Goal: Information Seeking & Learning: Compare options

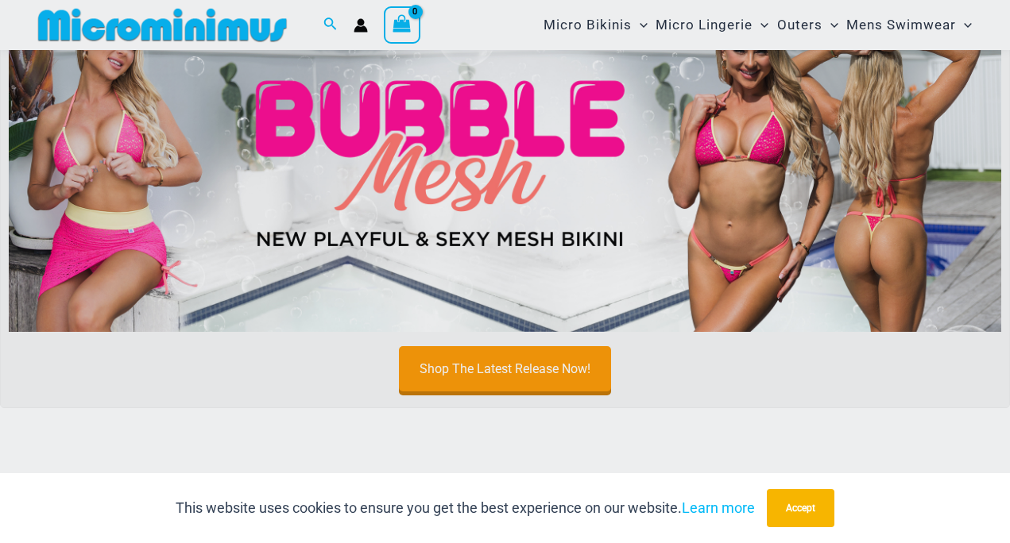
scroll to position [83, 0]
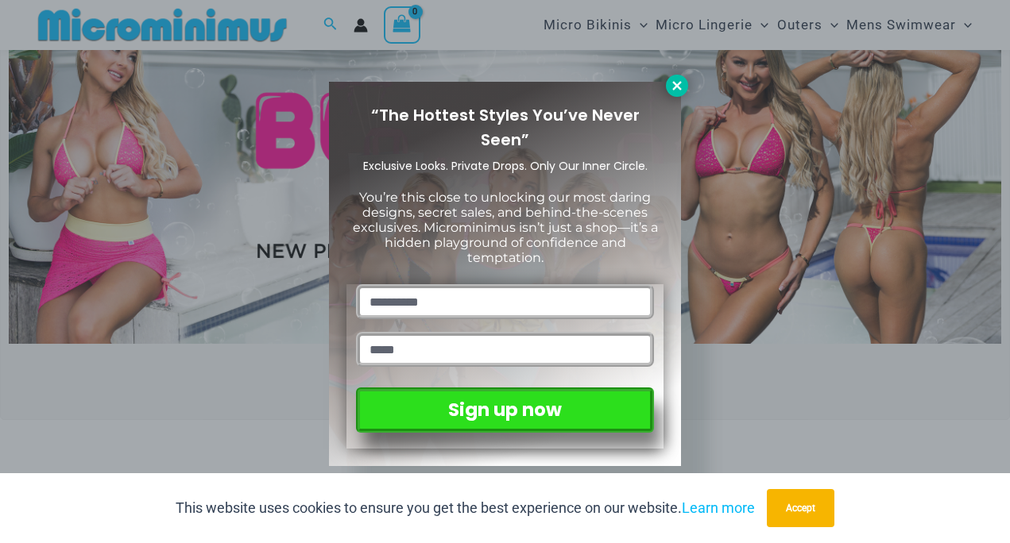
click at [678, 83] on icon at bounding box center [676, 85] width 9 height 9
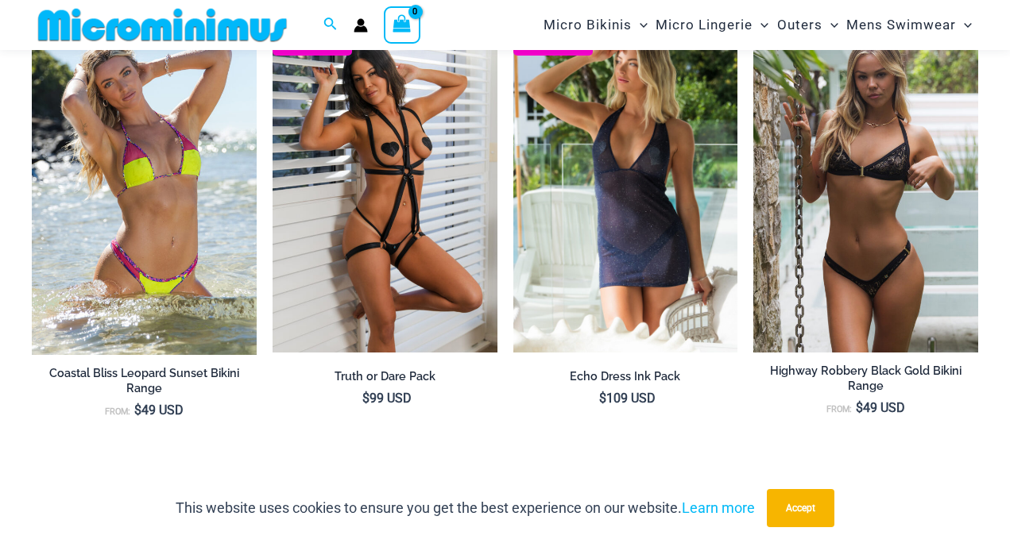
scroll to position [1294, 0]
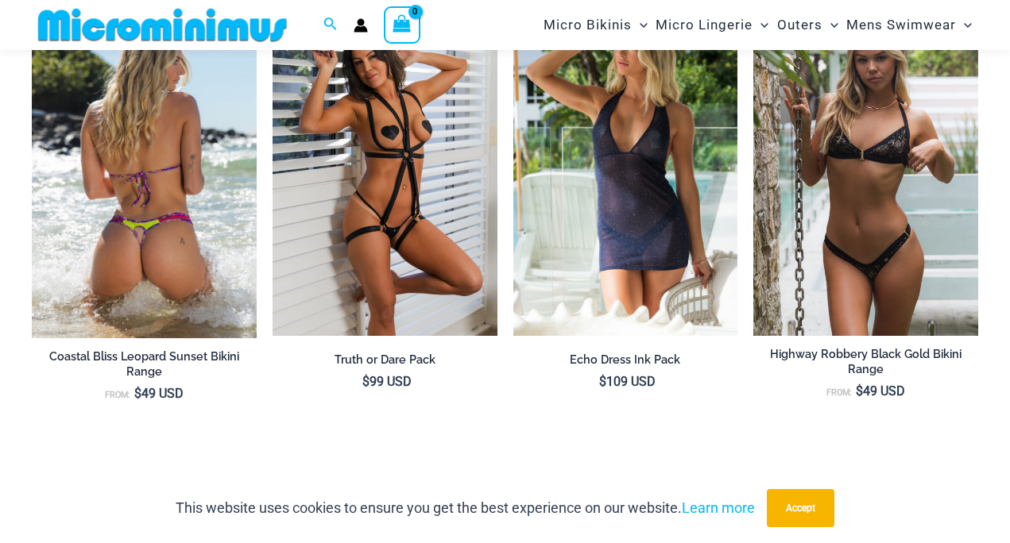
click at [181, 169] on img at bounding box center [144, 168] width 225 height 339
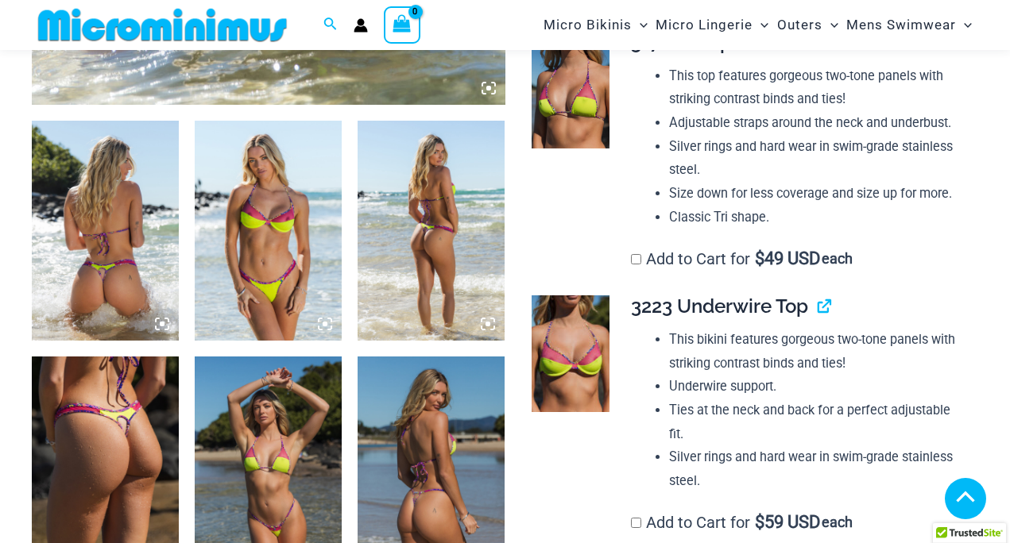
click at [163, 322] on icon at bounding box center [162, 324] width 5 height 5
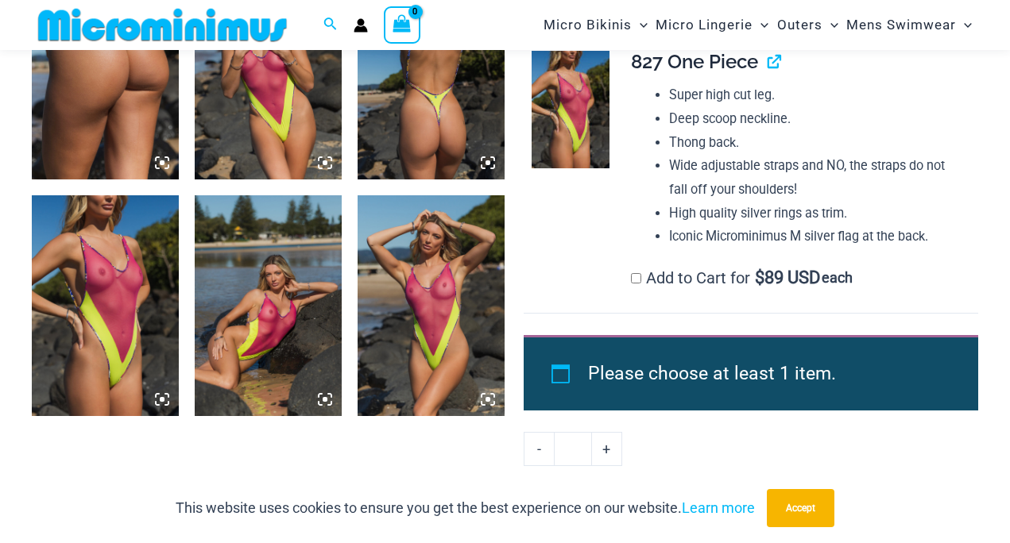
scroll to position [1871, 0]
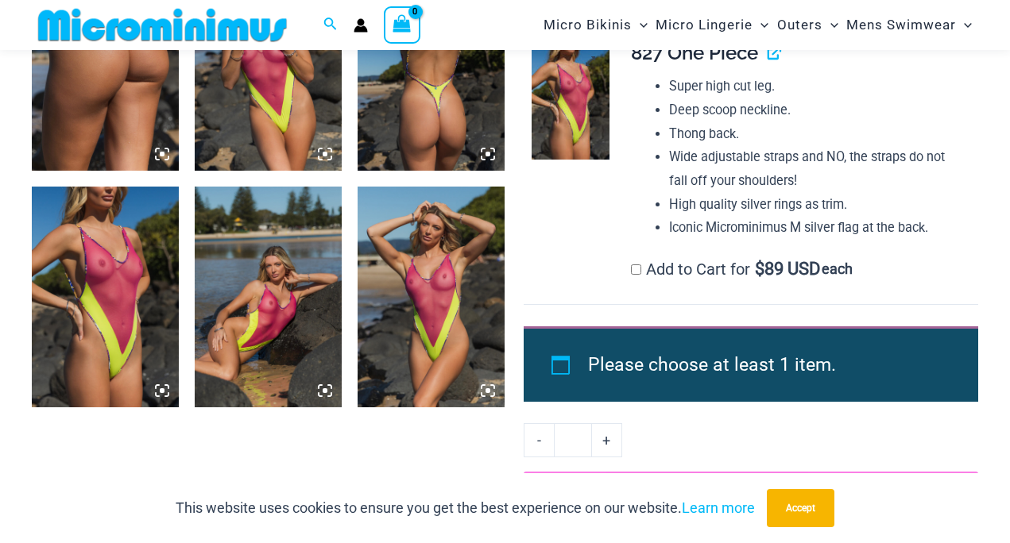
click at [558, 96] on img at bounding box center [570, 100] width 78 height 117
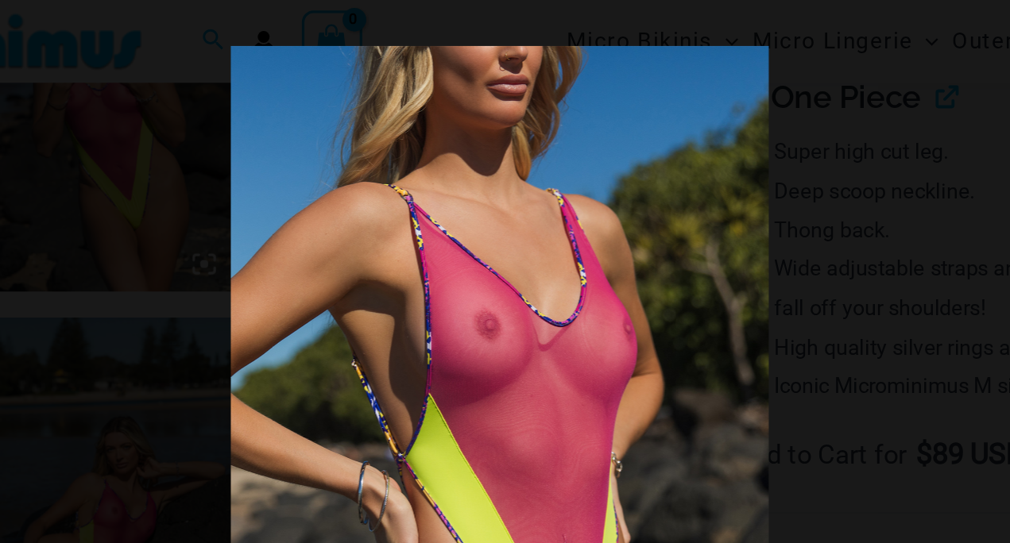
scroll to position [1863, 0]
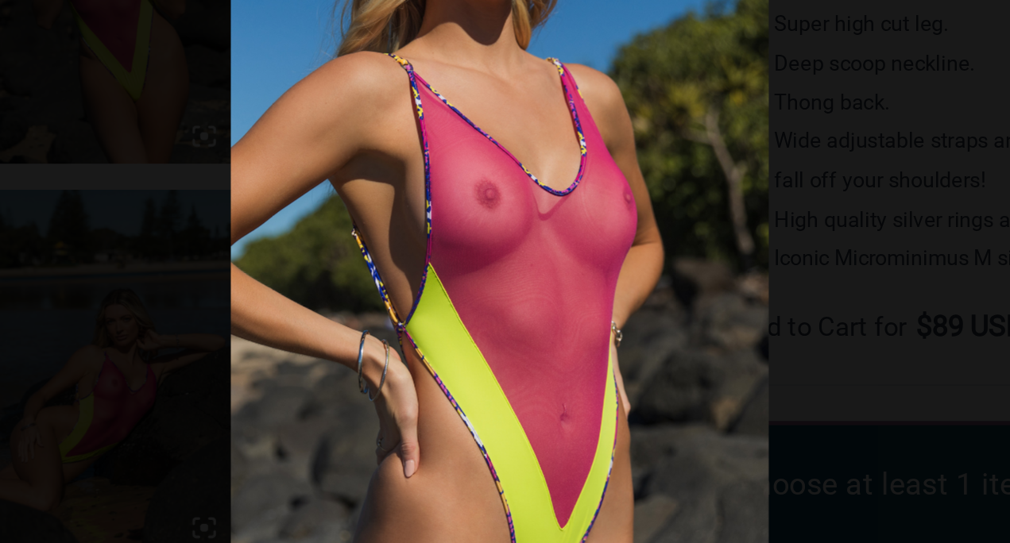
click at [302, 168] on div at bounding box center [505, 271] width 1010 height 543
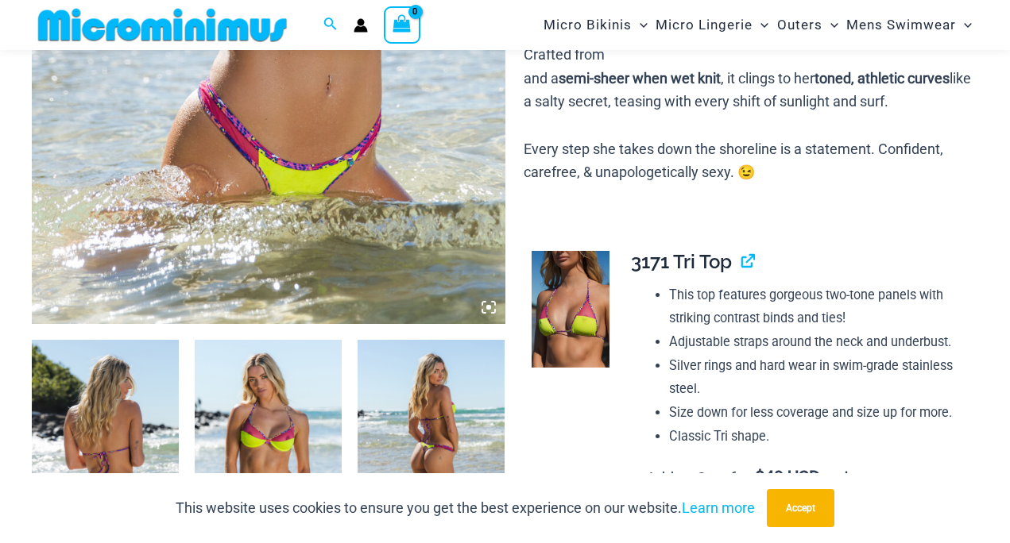
scroll to position [0, 0]
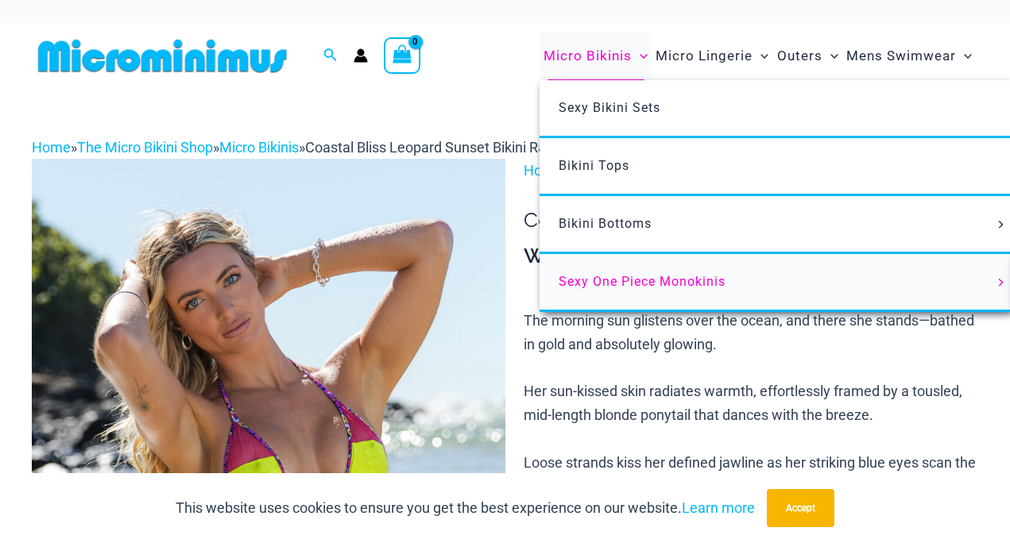
click at [606, 288] on span "Sexy One Piece Monokinis" at bounding box center [641, 281] width 167 height 15
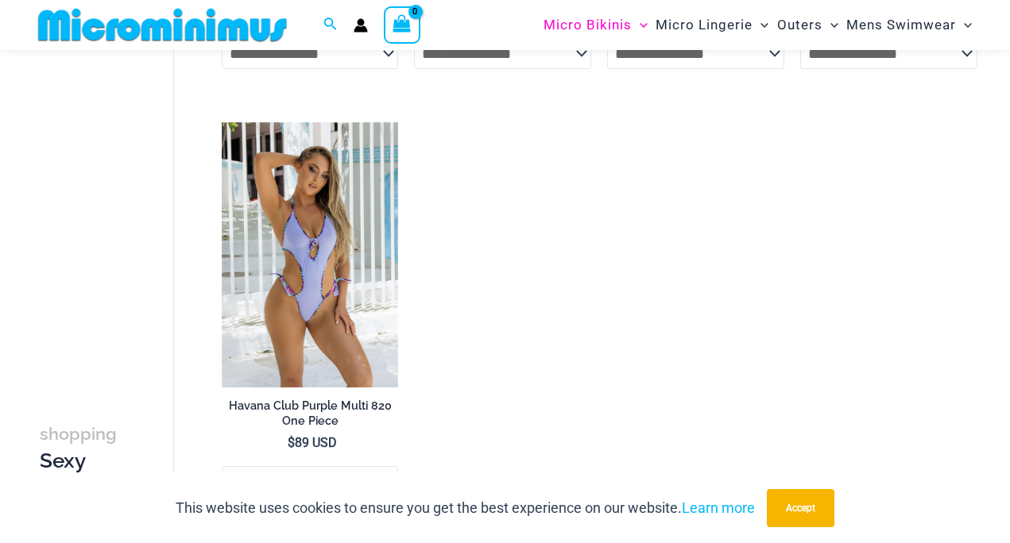
scroll to position [3070, 0]
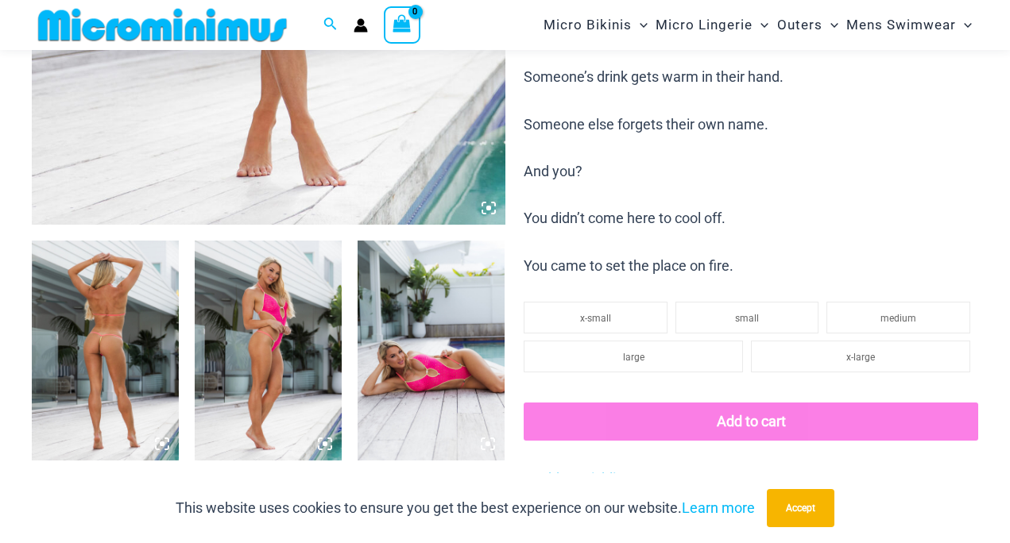
scroll to position [786, 0]
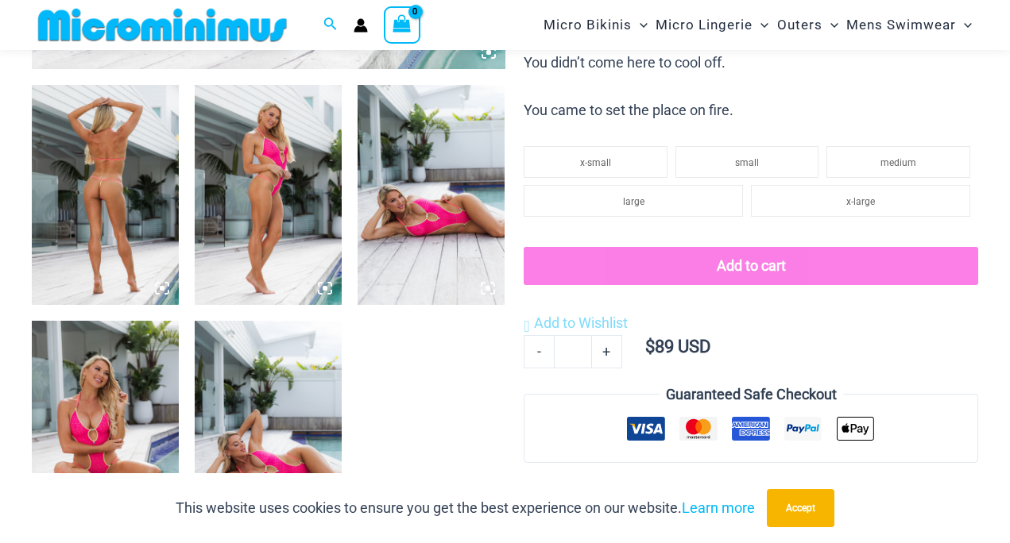
click at [35, 143] on img at bounding box center [105, 195] width 147 height 221
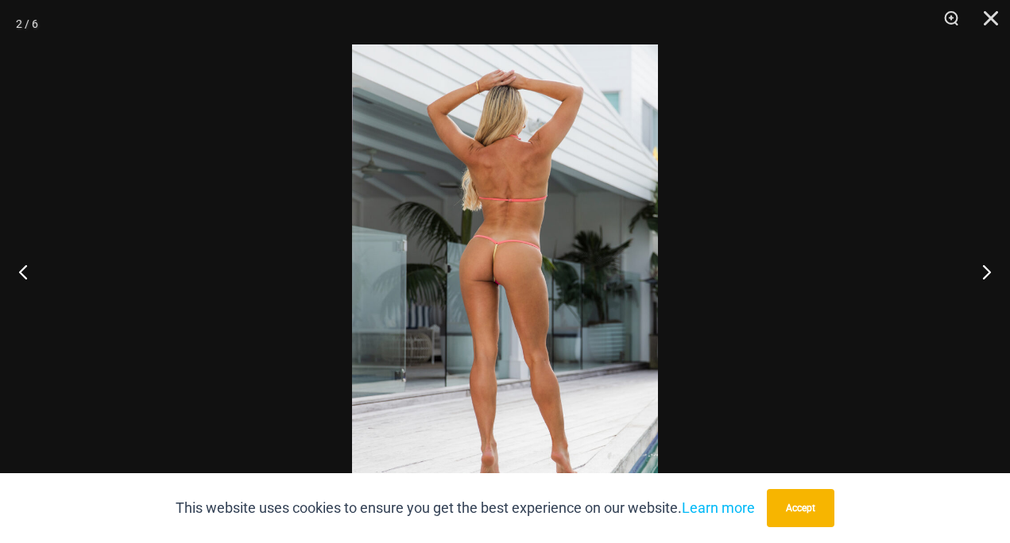
click at [478, 305] on img at bounding box center [505, 273] width 306 height 459
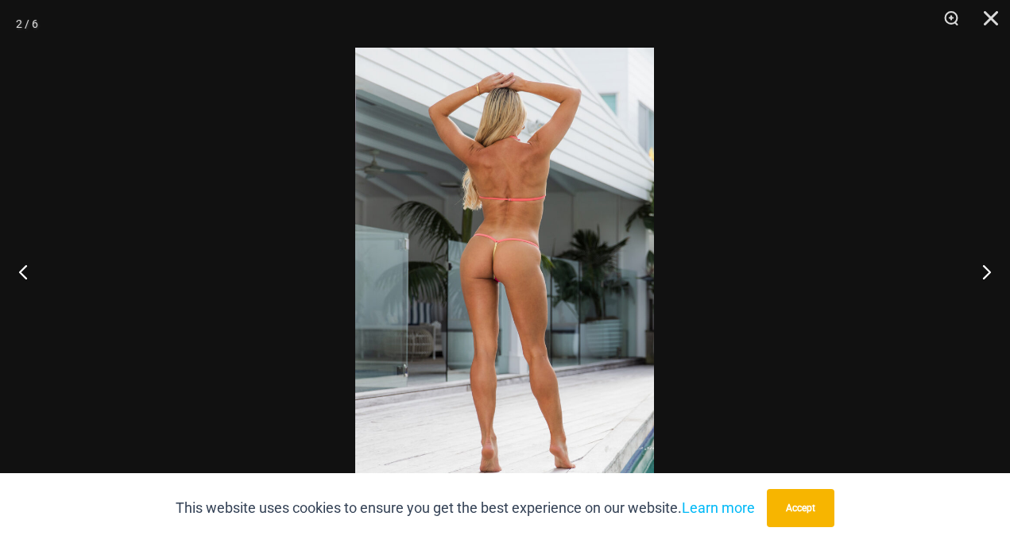
click at [497, 281] on img at bounding box center [504, 272] width 299 height 448
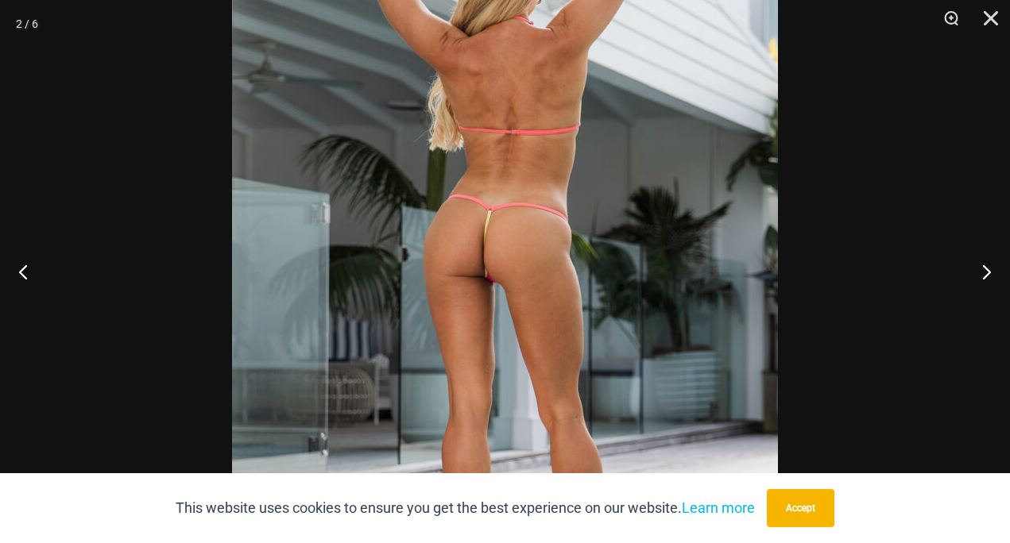
click at [497, 281] on img at bounding box center [505, 264] width 546 height 818
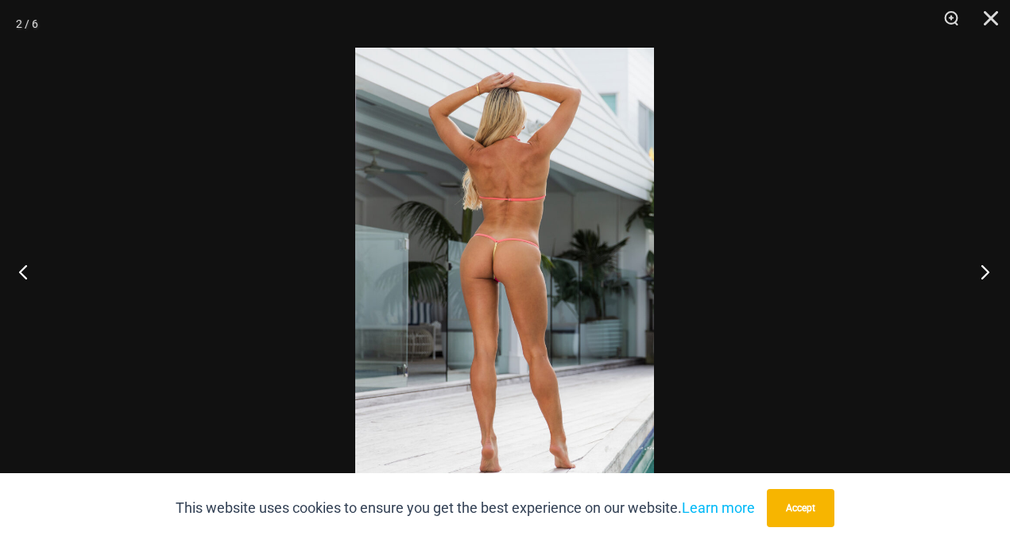
click at [978, 270] on button "Next" at bounding box center [980, 271] width 60 height 79
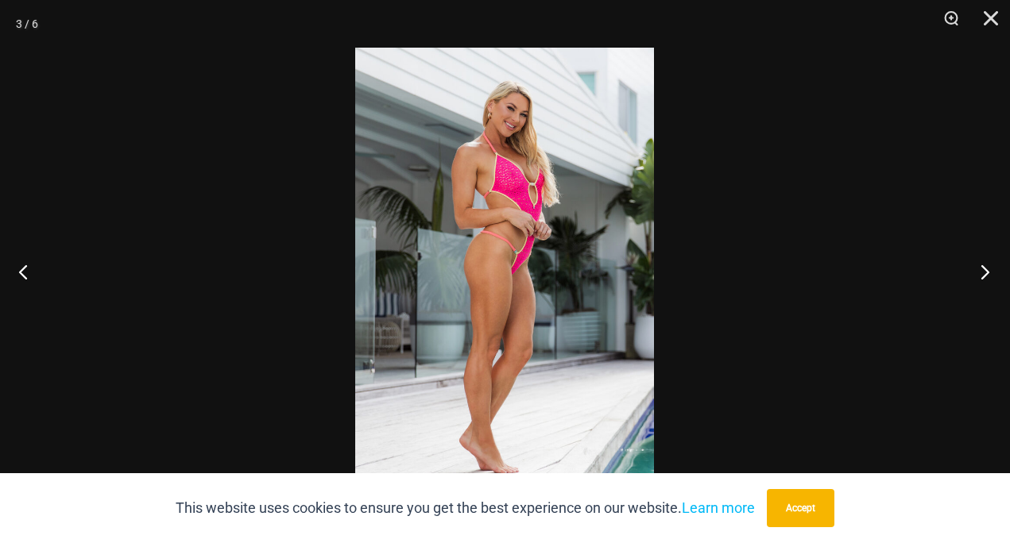
click at [978, 270] on button "Next" at bounding box center [980, 271] width 60 height 79
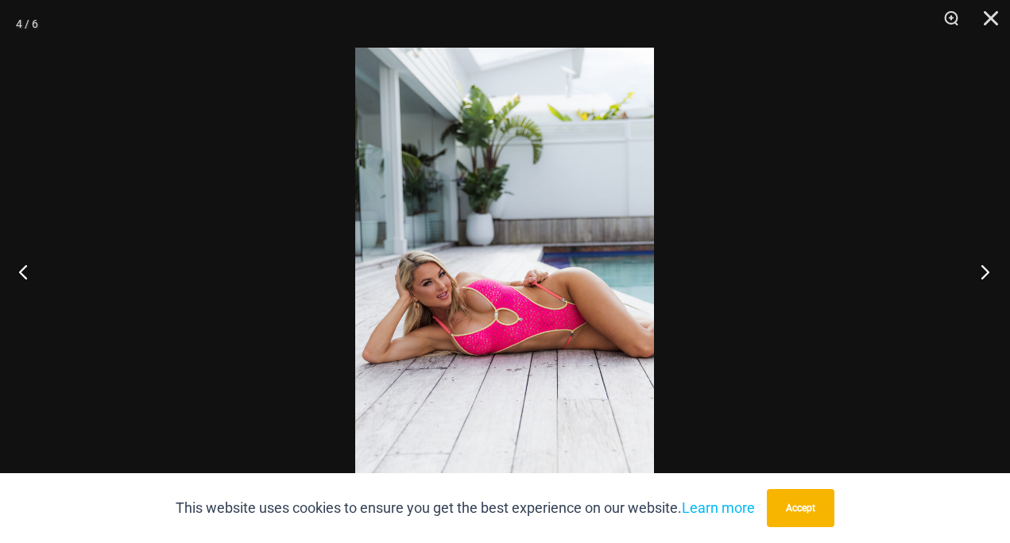
click at [979, 270] on button "Next" at bounding box center [980, 271] width 60 height 79
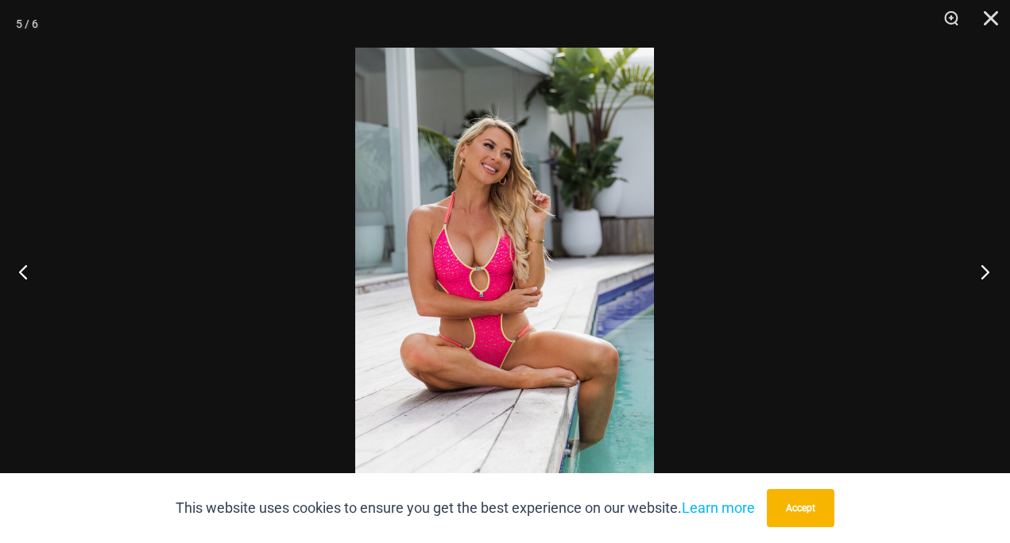
click at [979, 270] on button "Next" at bounding box center [980, 271] width 60 height 79
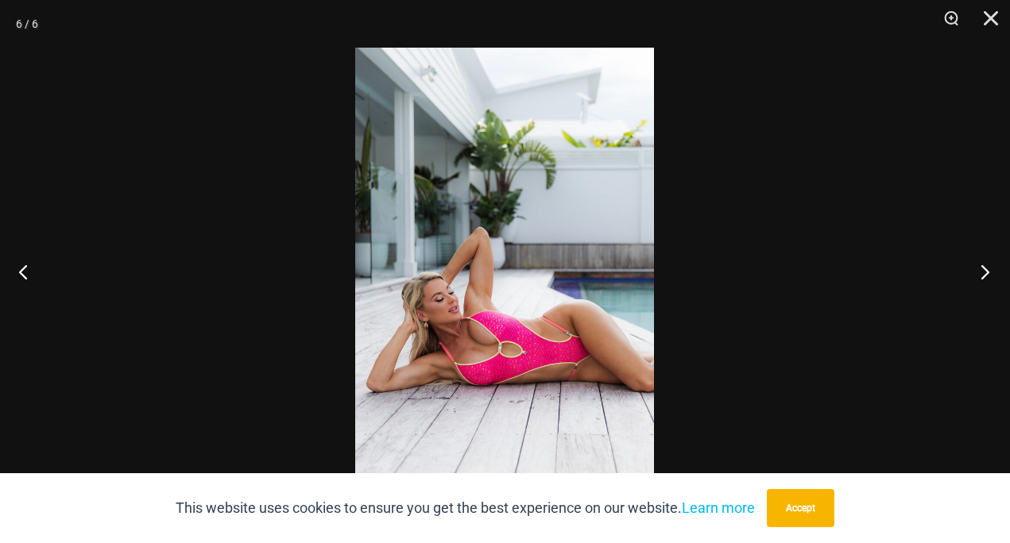
click at [980, 270] on button "Next" at bounding box center [980, 271] width 60 height 79
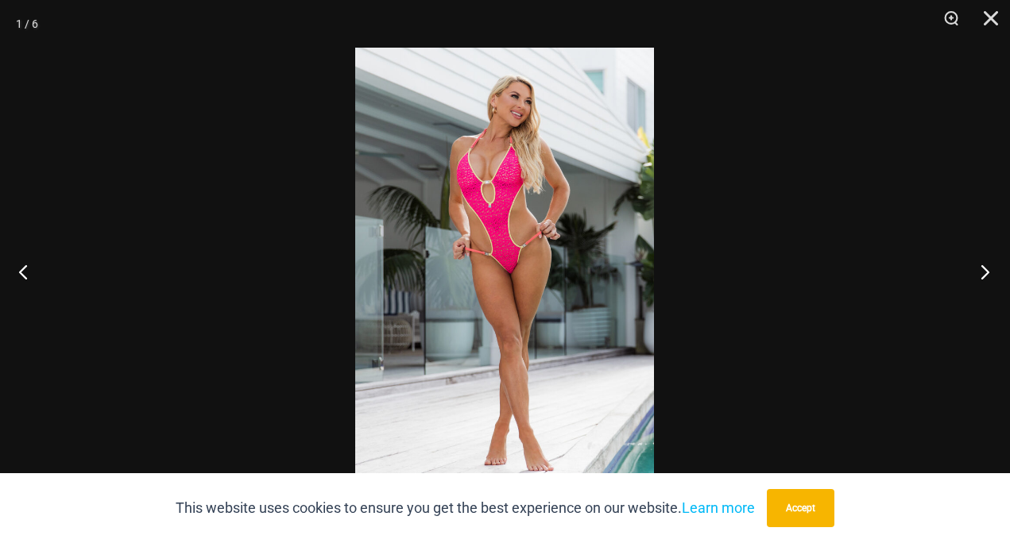
click at [980, 270] on button "Next" at bounding box center [980, 271] width 60 height 79
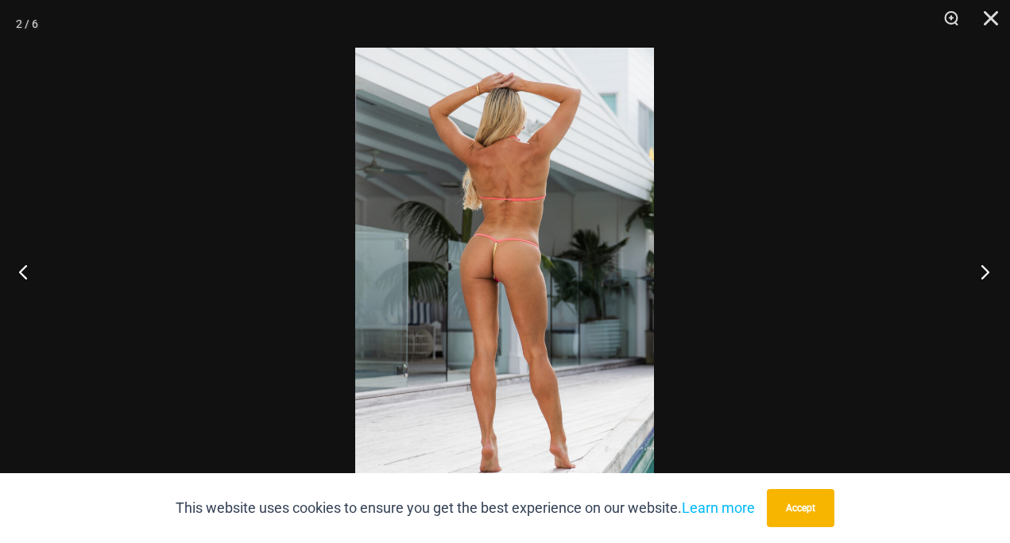
click at [980, 270] on button "Next" at bounding box center [980, 271] width 60 height 79
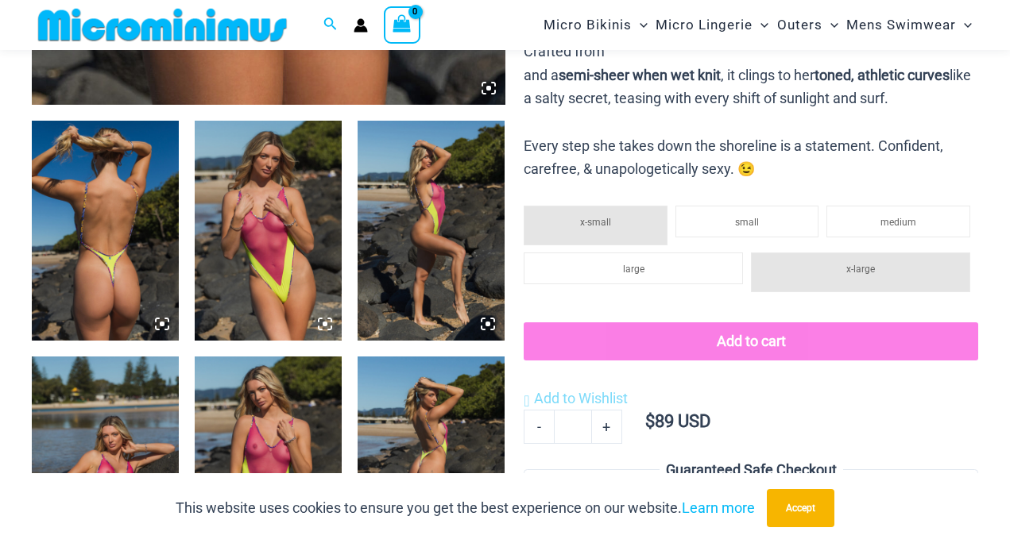
scroll to position [771, 0]
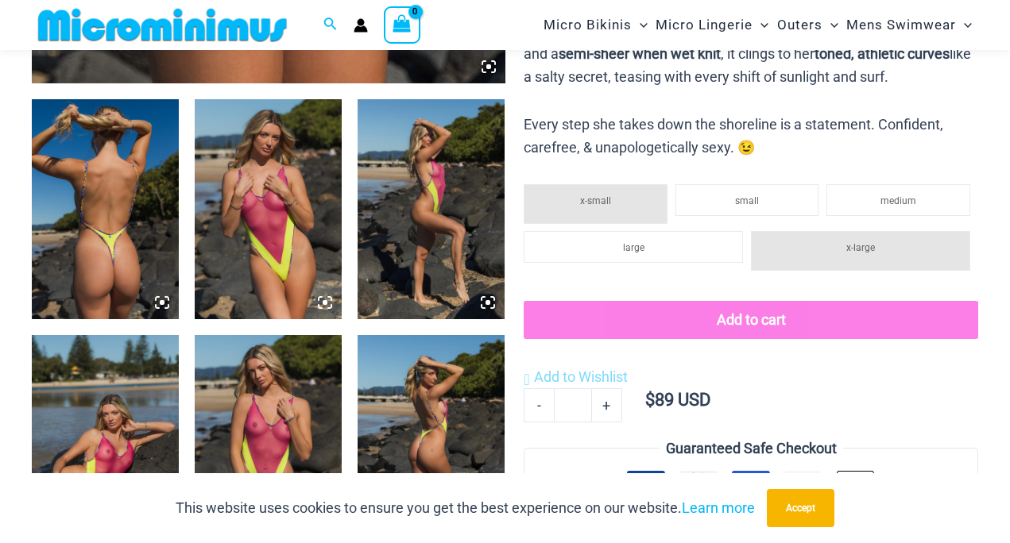
click at [99, 218] on img at bounding box center [105, 209] width 147 height 221
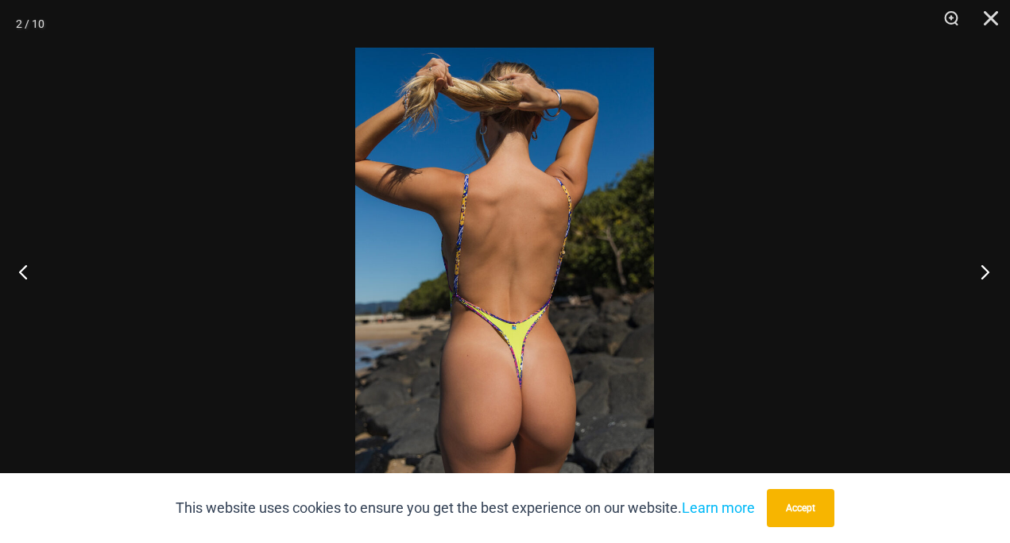
click at [981, 274] on button "Next" at bounding box center [980, 271] width 60 height 79
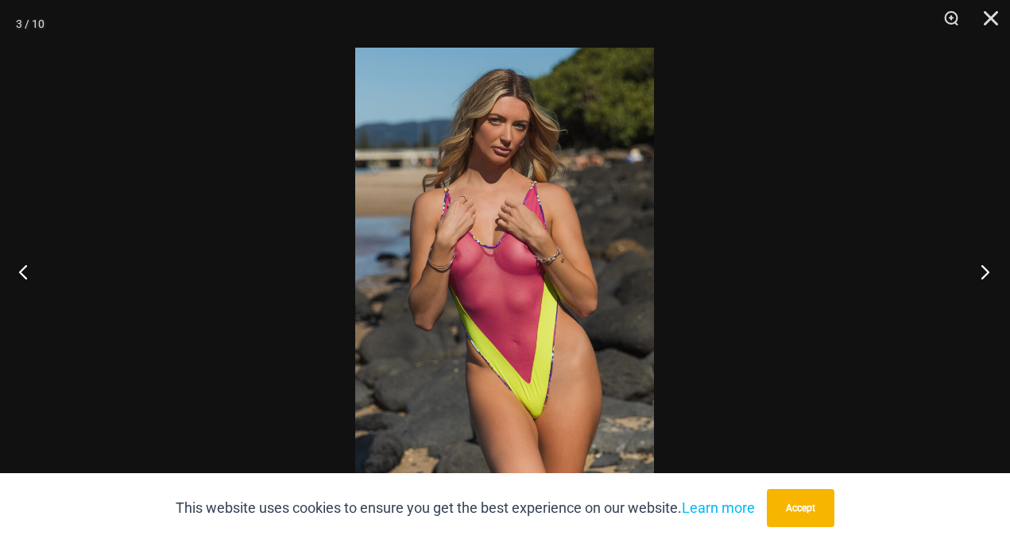
click at [983, 275] on button "Next" at bounding box center [980, 271] width 60 height 79
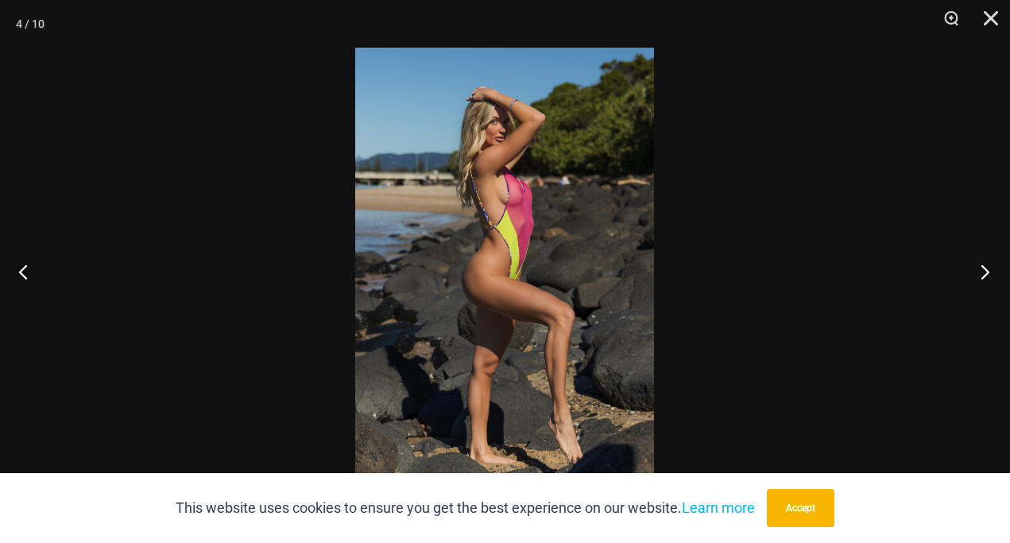
click at [984, 275] on button "Next" at bounding box center [980, 271] width 60 height 79
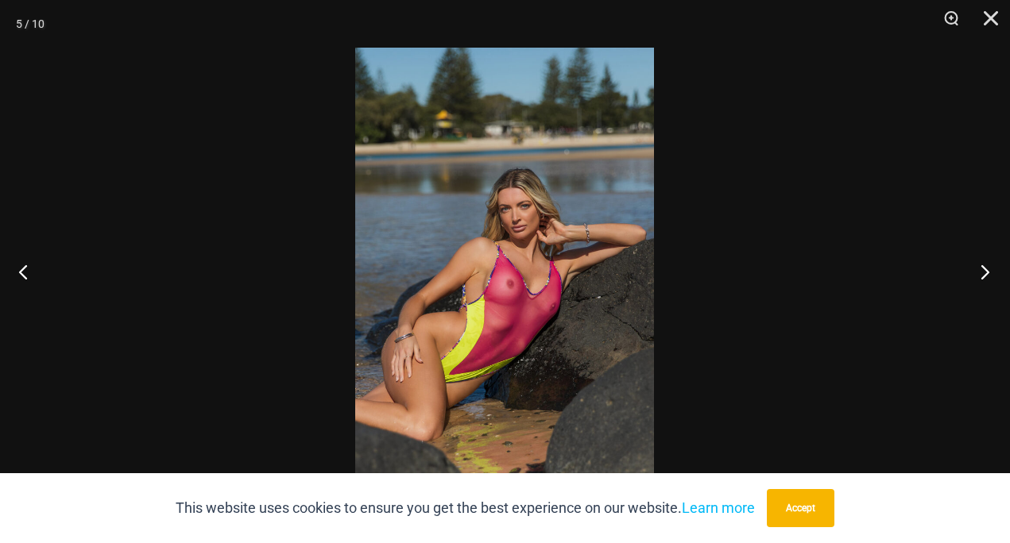
click at [985, 275] on button "Next" at bounding box center [980, 271] width 60 height 79
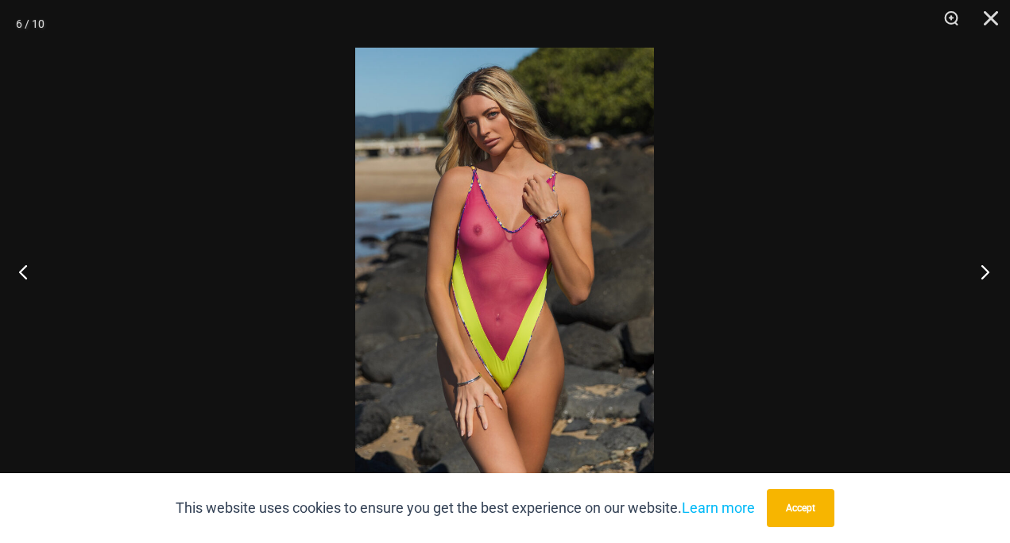
click at [986, 275] on button "Next" at bounding box center [980, 271] width 60 height 79
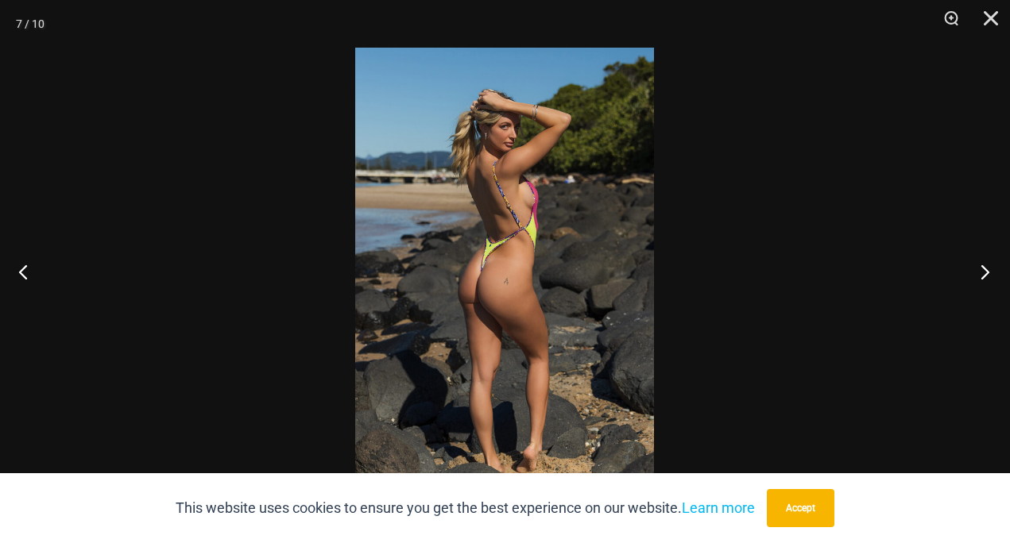
click at [986, 275] on button "Next" at bounding box center [980, 271] width 60 height 79
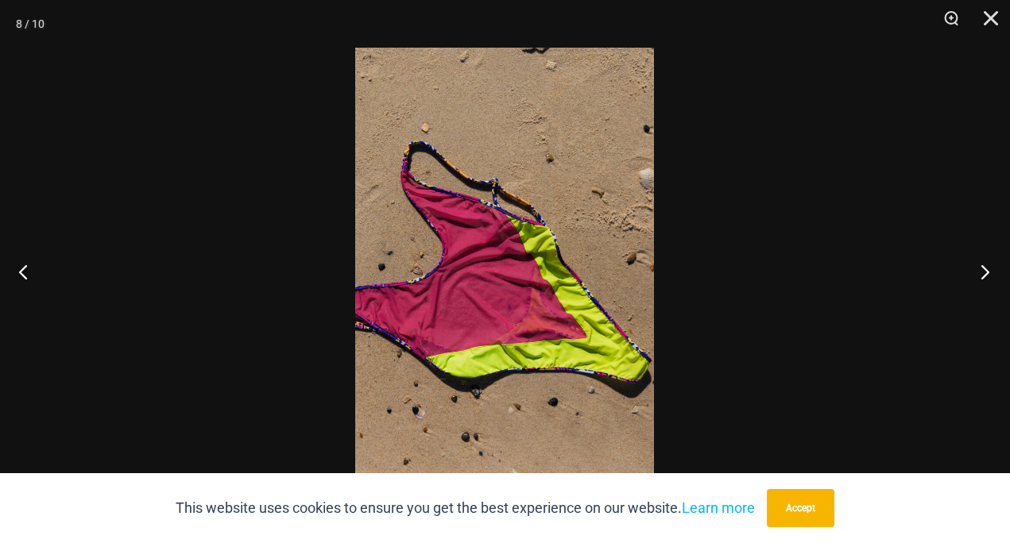
click at [986, 275] on button "Next" at bounding box center [980, 271] width 60 height 79
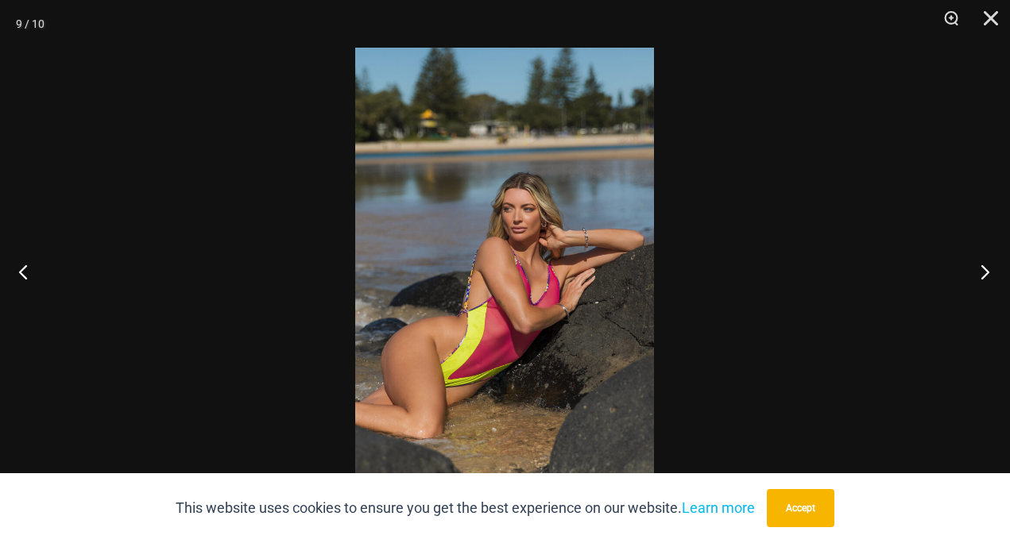
click at [987, 275] on button "Next" at bounding box center [980, 271] width 60 height 79
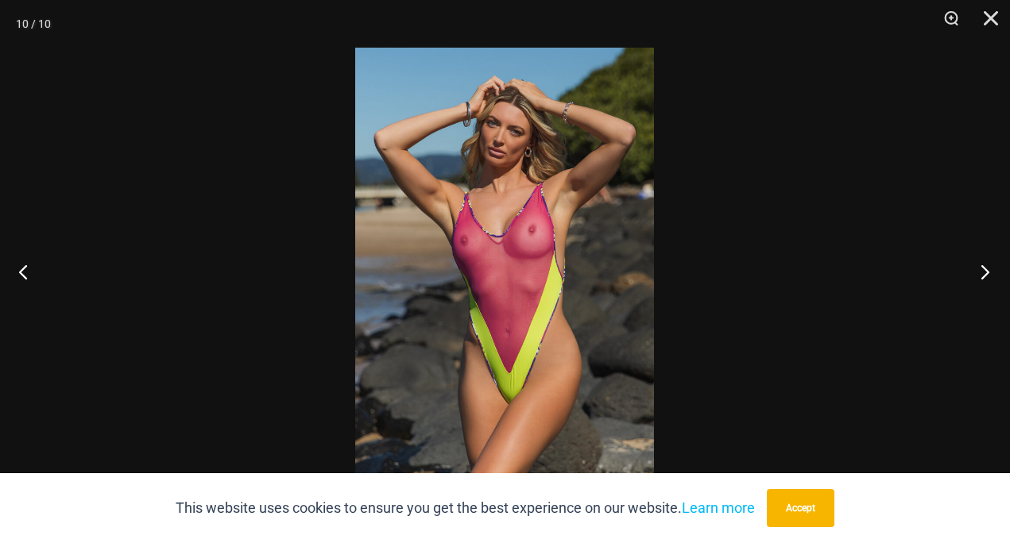
click at [987, 275] on button "Next" at bounding box center [980, 271] width 60 height 79
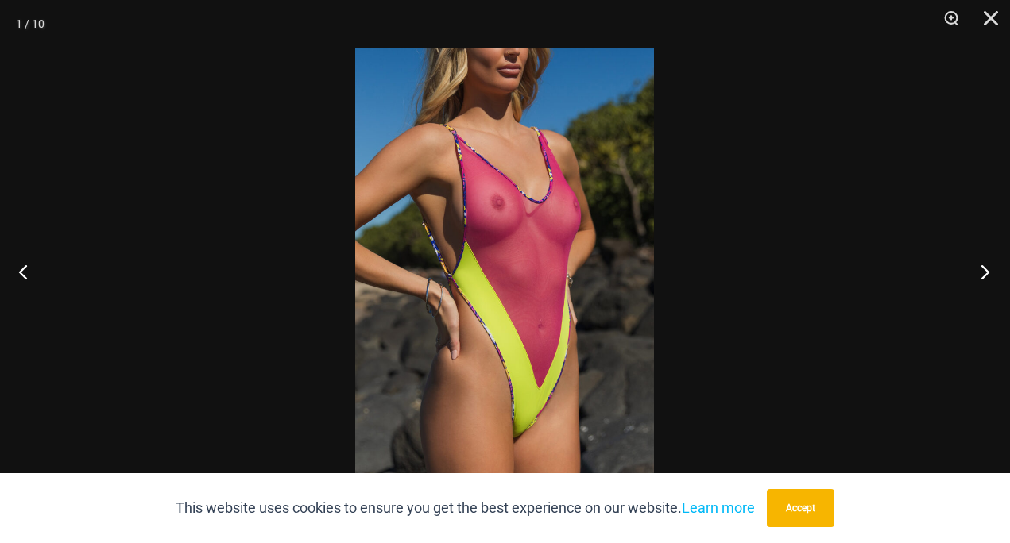
click at [987, 275] on button "Next" at bounding box center [980, 271] width 60 height 79
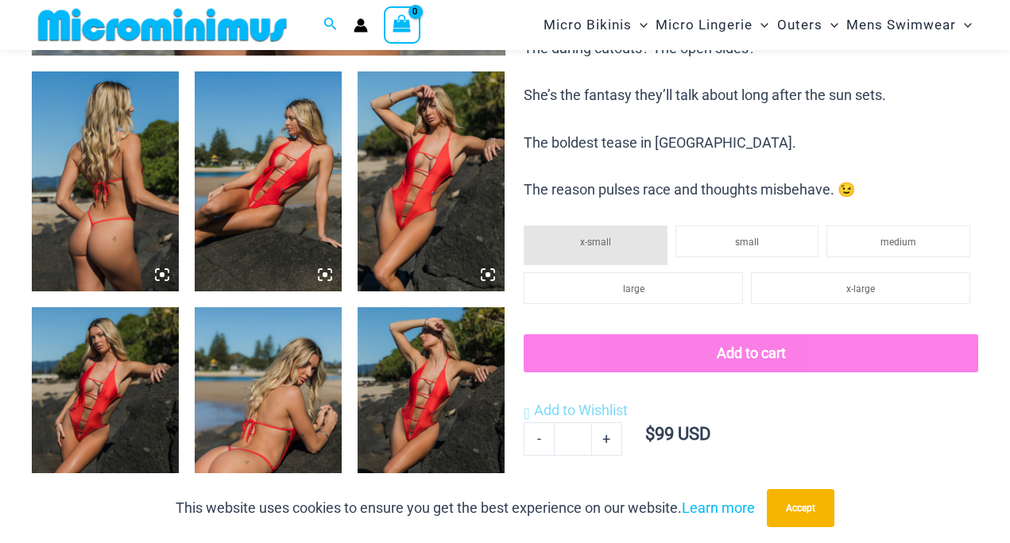
scroll to position [806, 0]
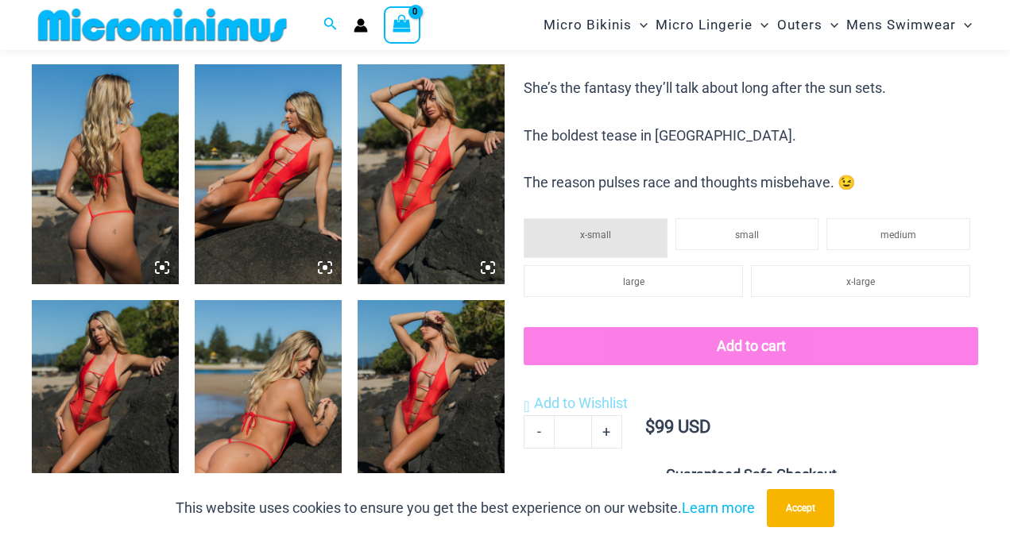
click at [107, 183] on img at bounding box center [105, 174] width 147 height 221
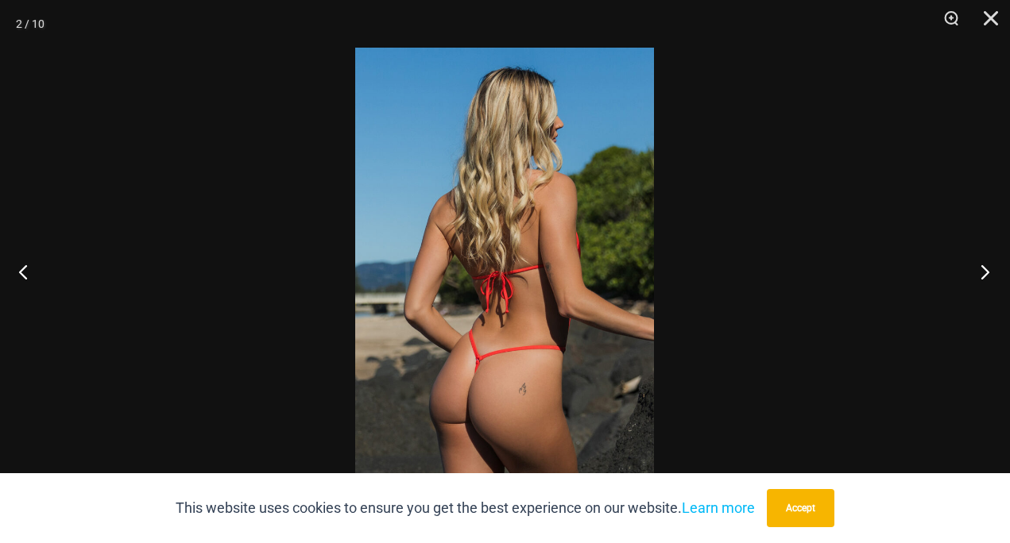
click at [987, 276] on button "Next" at bounding box center [980, 271] width 60 height 79
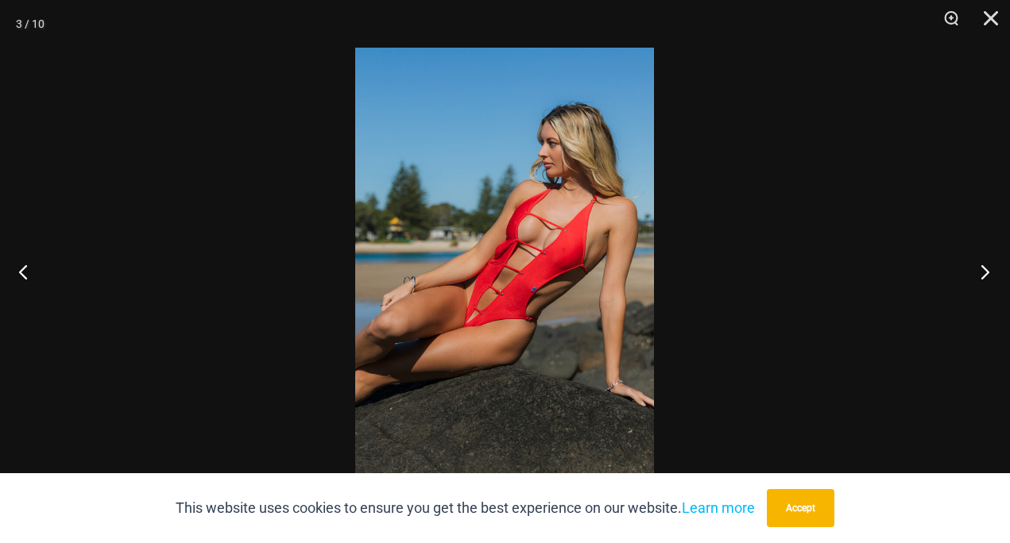
click at [988, 276] on button "Next" at bounding box center [980, 271] width 60 height 79
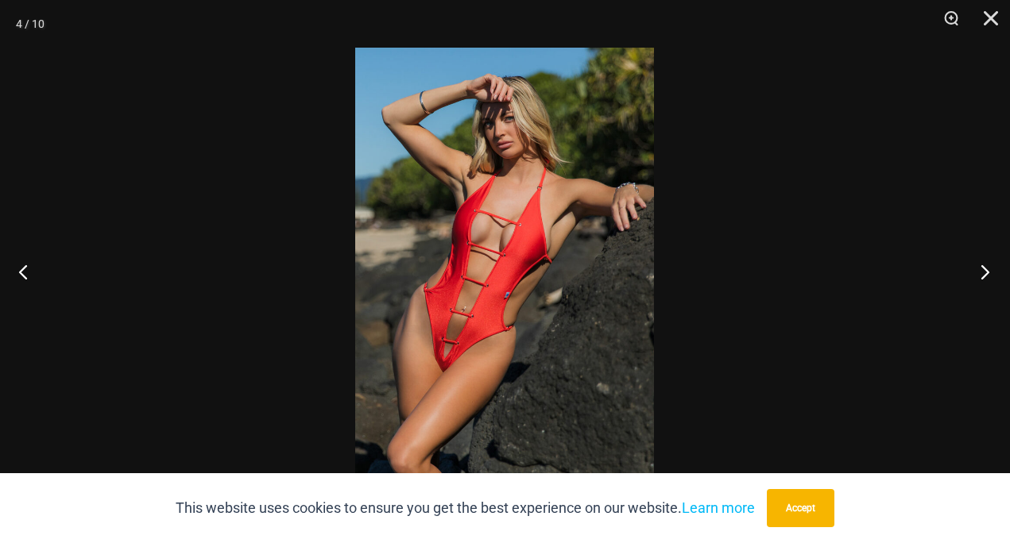
click at [989, 276] on button "Next" at bounding box center [980, 271] width 60 height 79
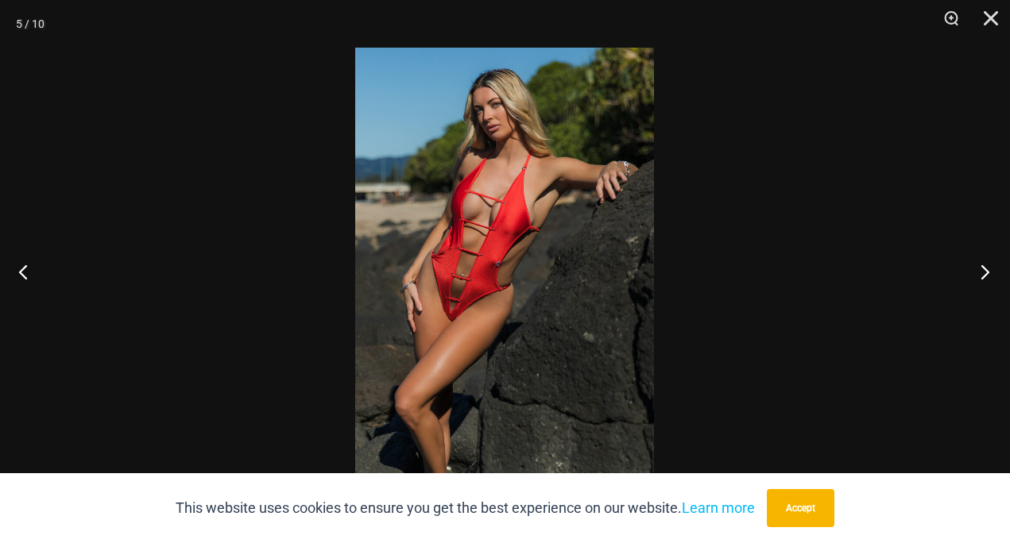
click at [990, 276] on button "Next" at bounding box center [980, 271] width 60 height 79
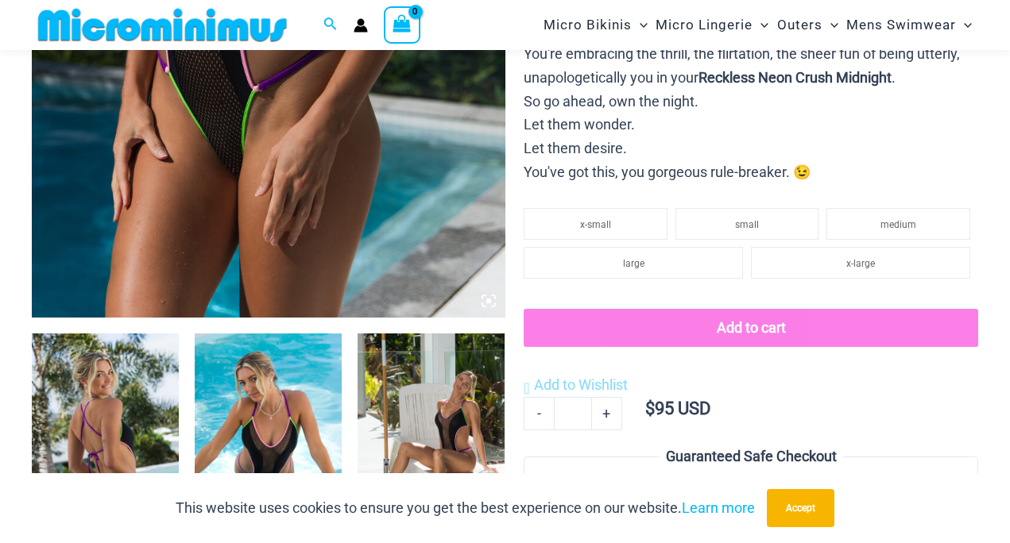
scroll to position [539, 0]
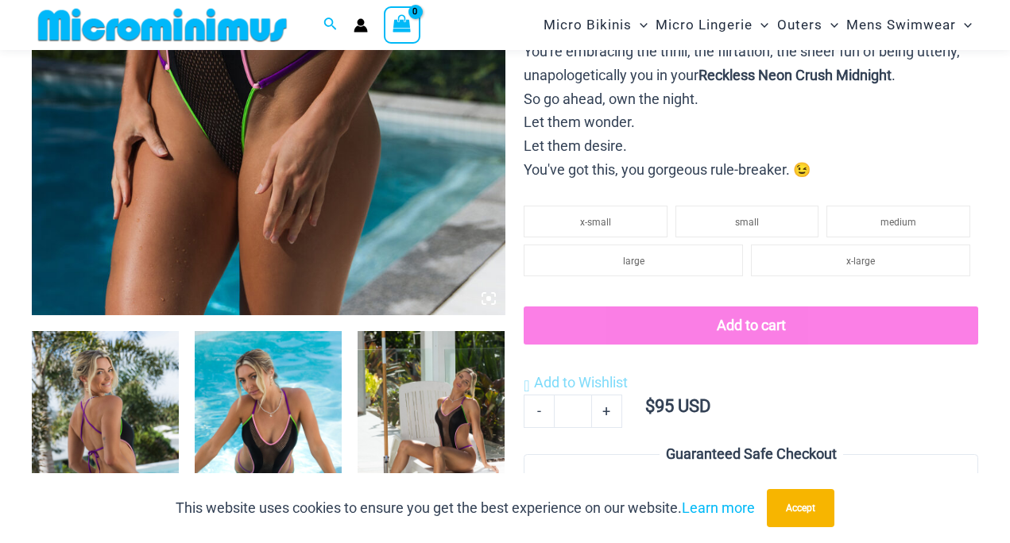
click at [43, 393] on img at bounding box center [105, 441] width 147 height 221
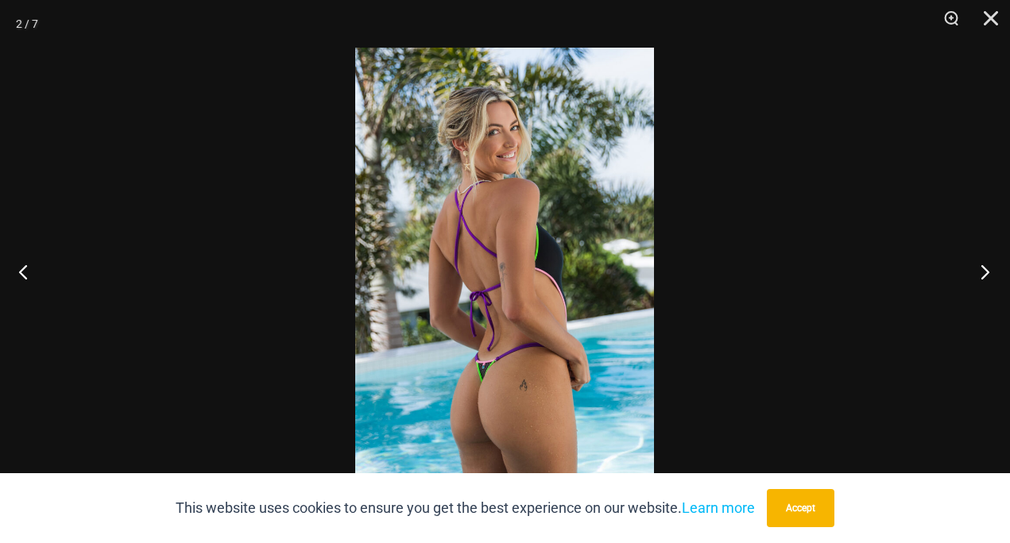
click at [981, 265] on button "Next" at bounding box center [980, 271] width 60 height 79
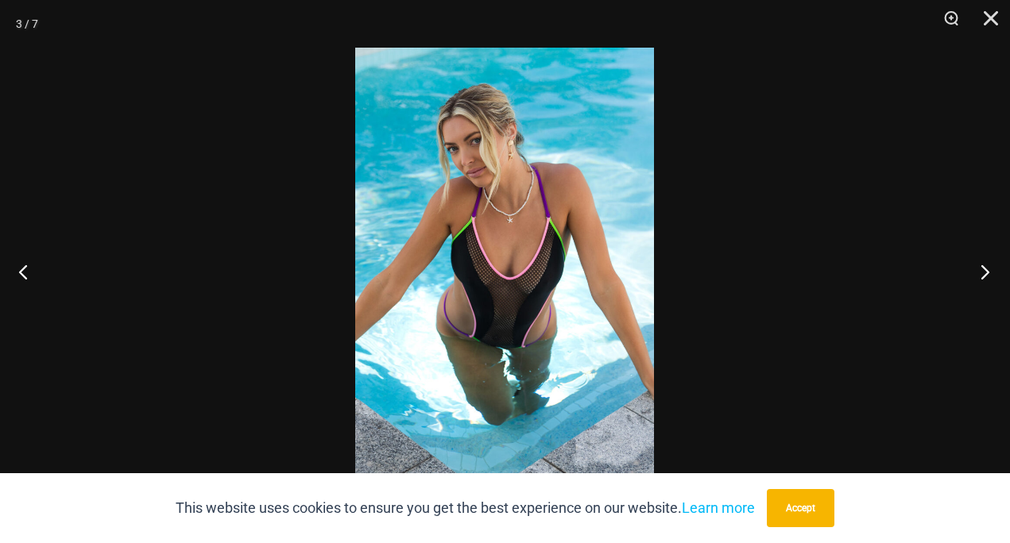
click at [981, 265] on button "Next" at bounding box center [980, 271] width 60 height 79
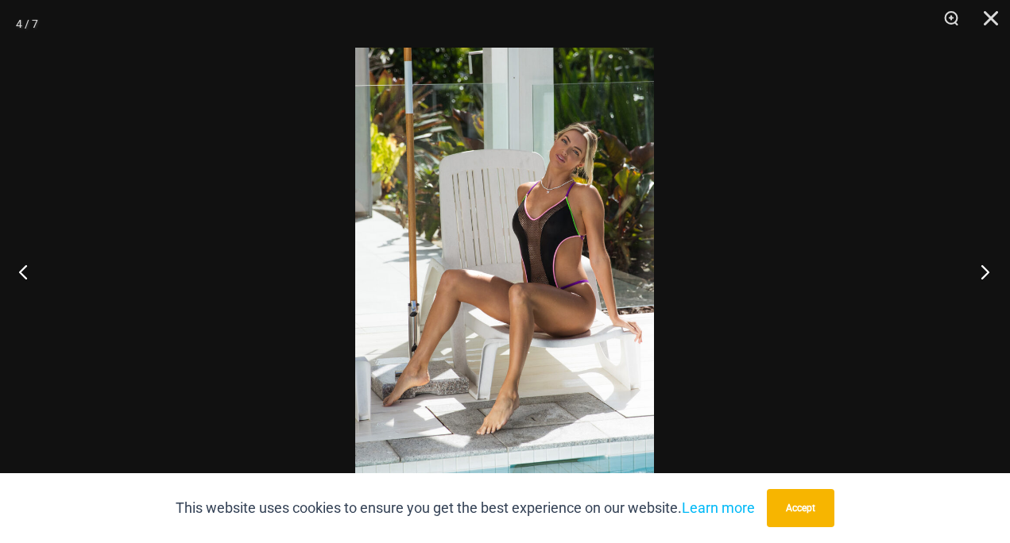
click at [981, 265] on button "Next" at bounding box center [980, 271] width 60 height 79
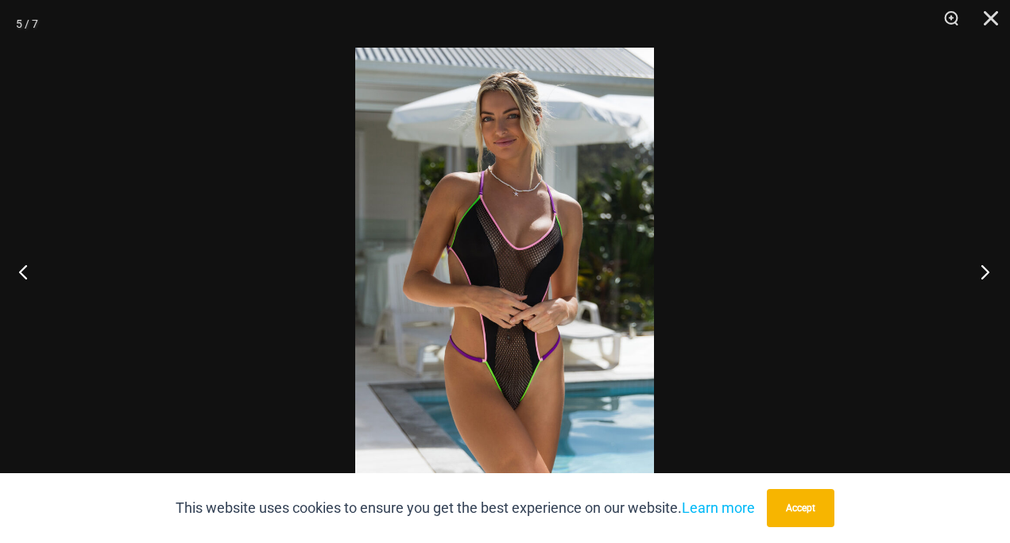
click at [982, 265] on button "Next" at bounding box center [980, 271] width 60 height 79
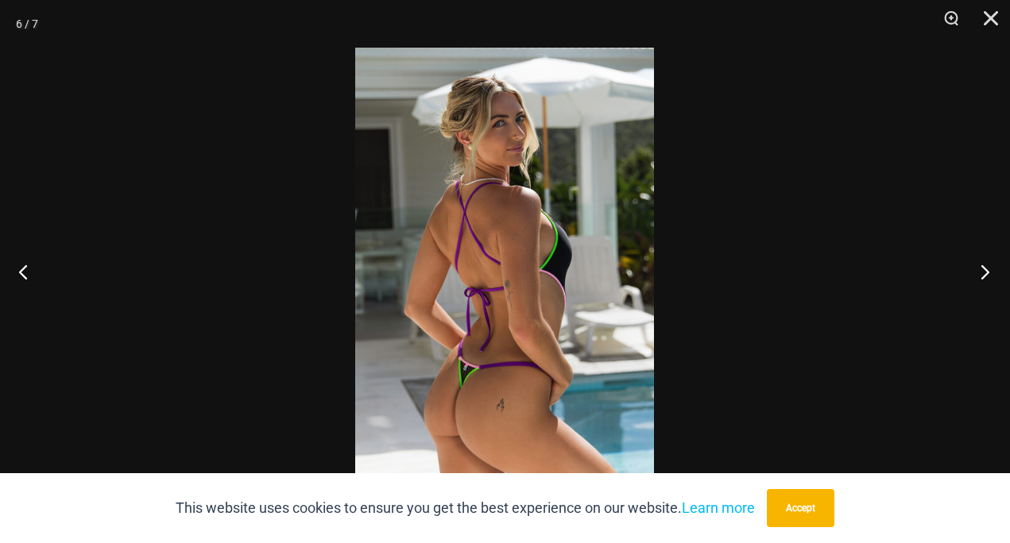
click at [983, 265] on button "Next" at bounding box center [980, 271] width 60 height 79
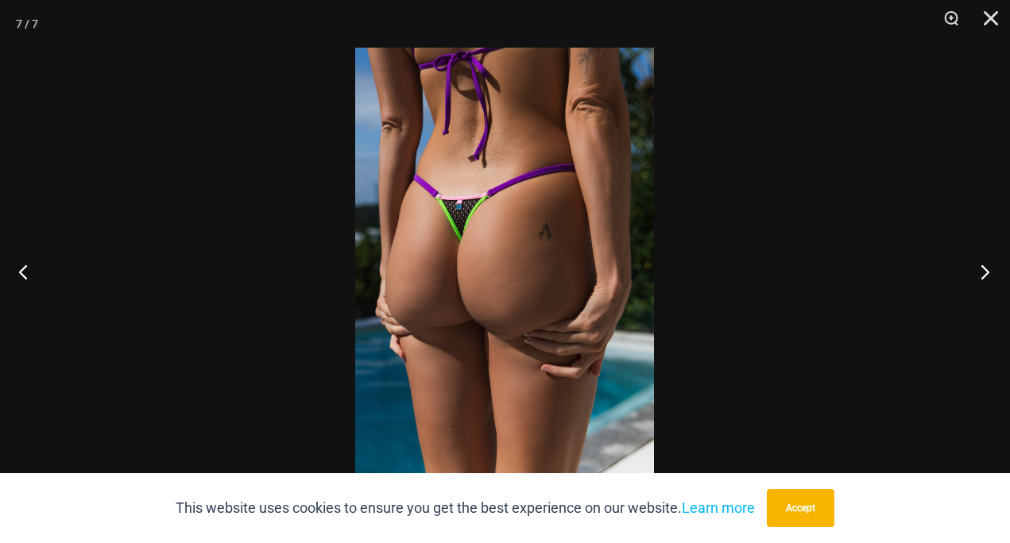
click at [983, 265] on button "Next" at bounding box center [980, 271] width 60 height 79
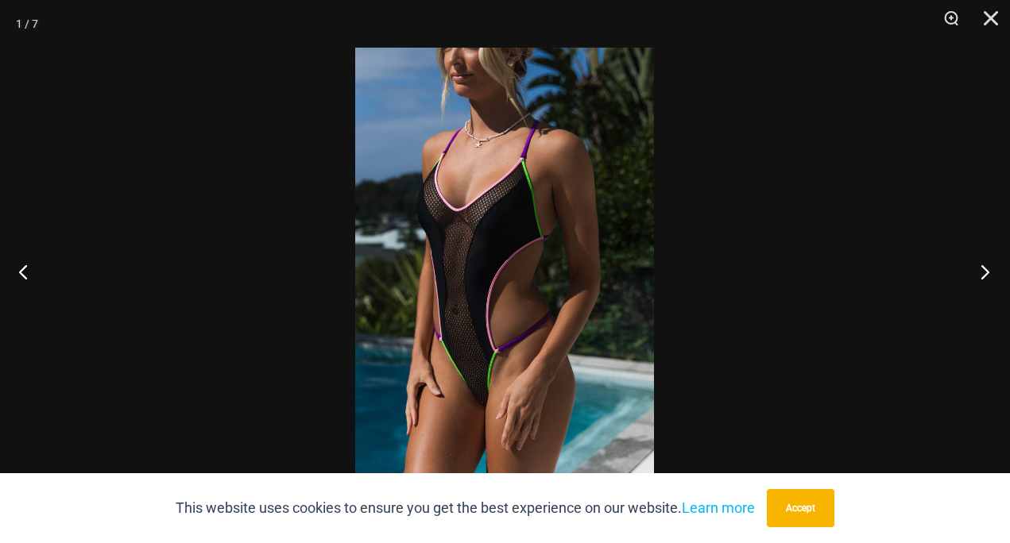
click at [983, 265] on button "Next" at bounding box center [980, 271] width 60 height 79
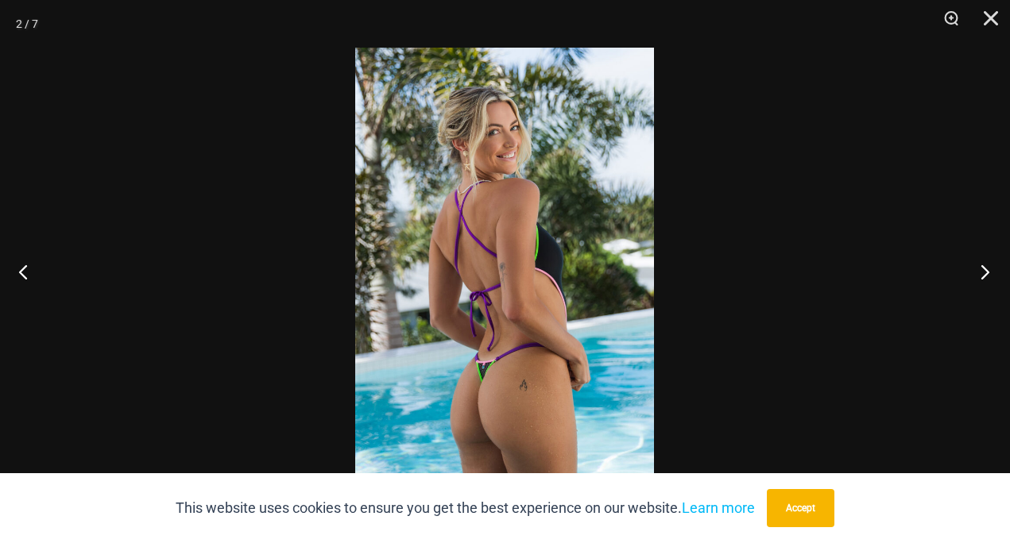
click at [983, 265] on button "Next" at bounding box center [980, 271] width 60 height 79
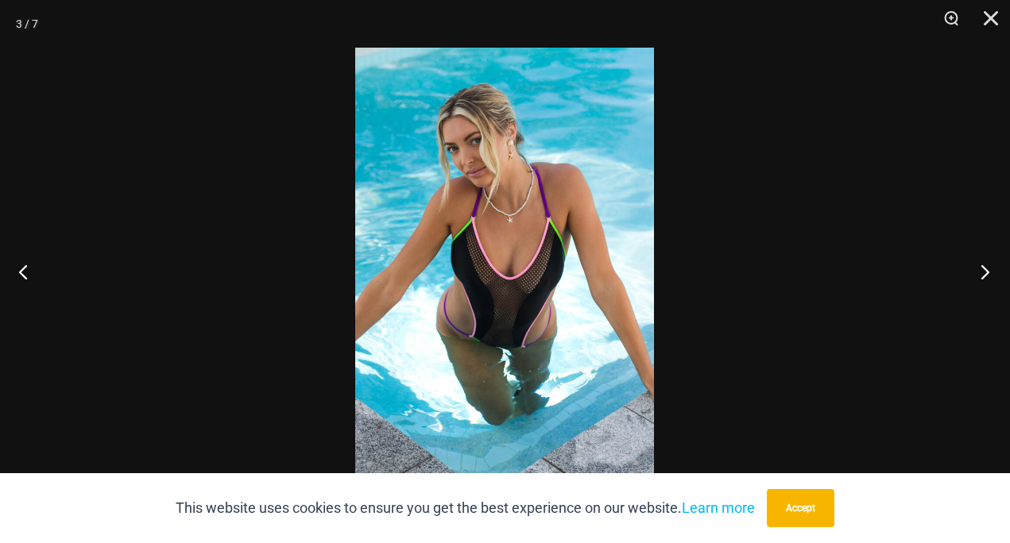
click at [983, 265] on button "Next" at bounding box center [980, 271] width 60 height 79
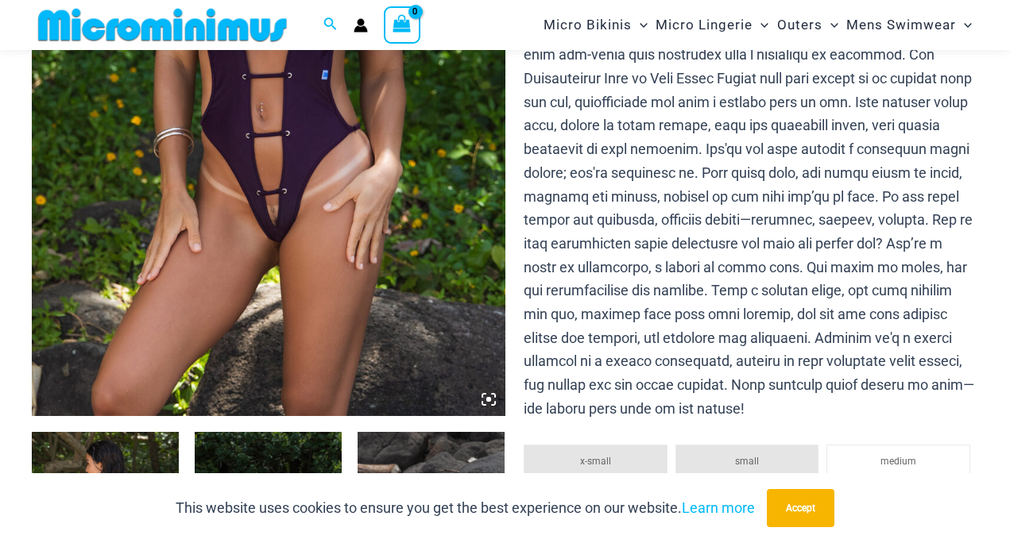
scroll to position [447, 0]
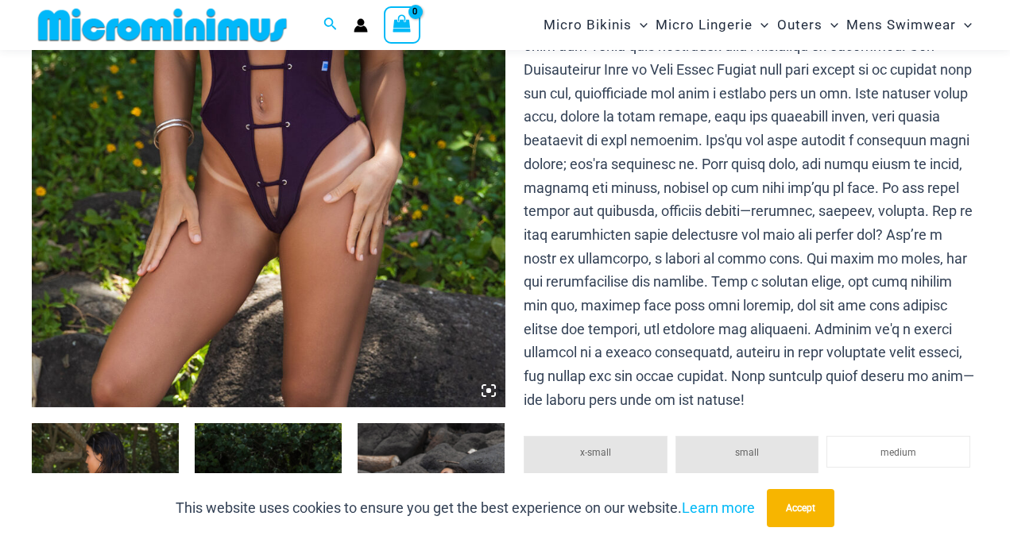
click at [253, 221] on img at bounding box center [268, 51] width 473 height 709
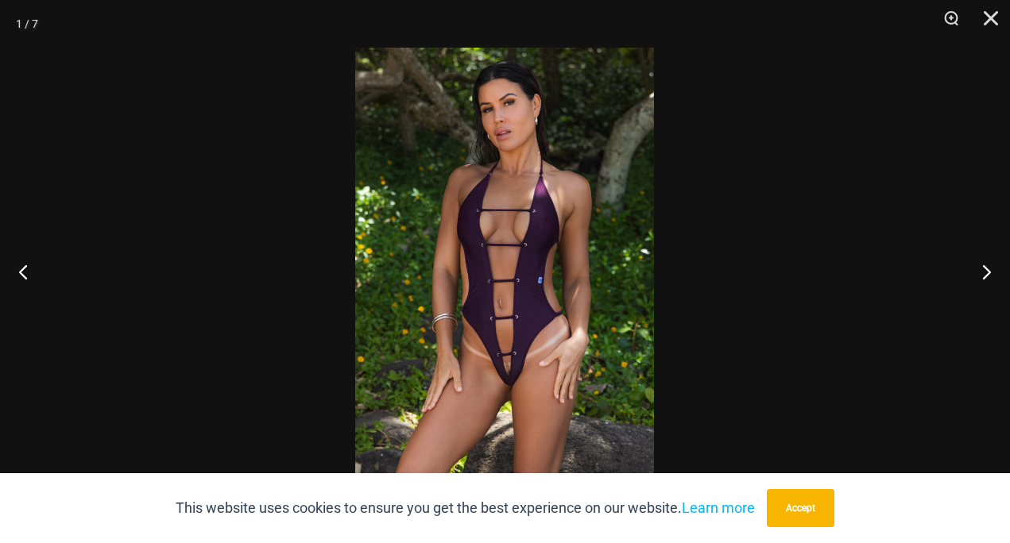
click at [527, 366] on img at bounding box center [504, 272] width 299 height 448
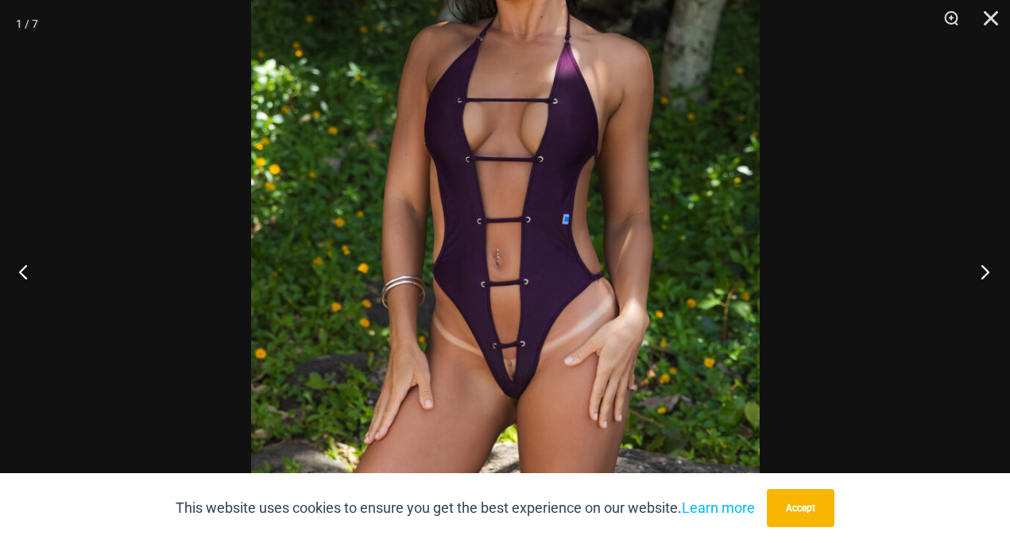
click at [979, 261] on button "Next" at bounding box center [980, 271] width 60 height 79
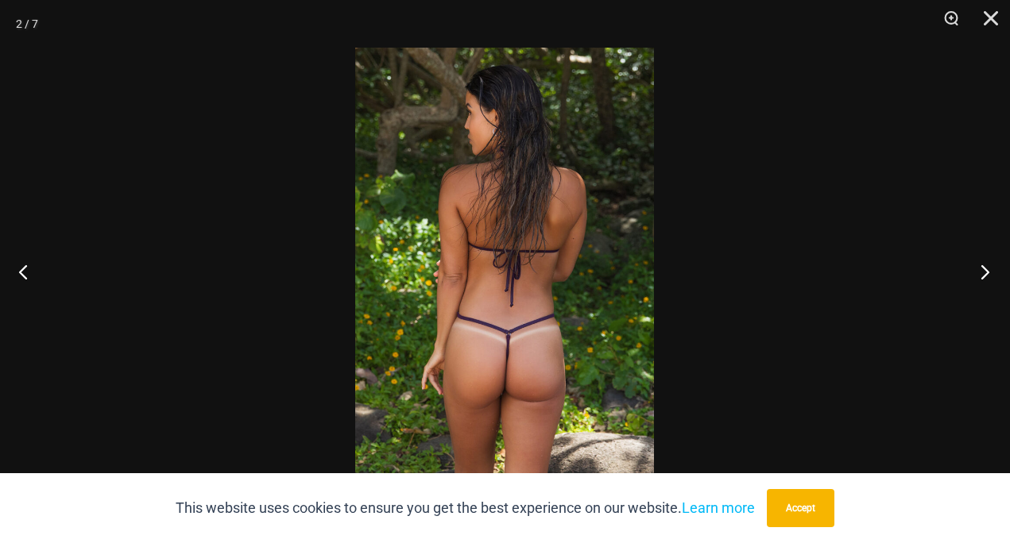
click at [979, 261] on button "Next" at bounding box center [980, 271] width 60 height 79
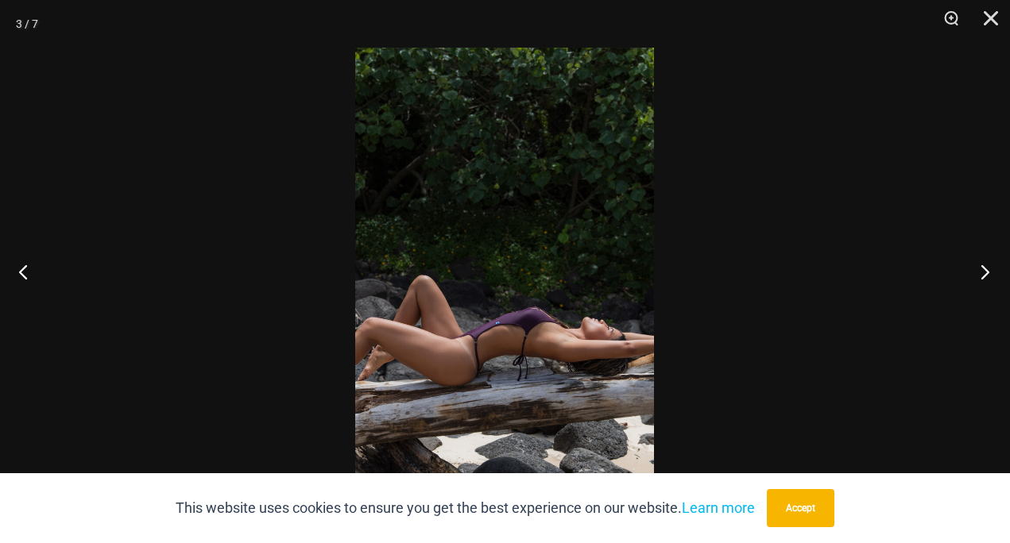
click at [979, 261] on button "Next" at bounding box center [980, 271] width 60 height 79
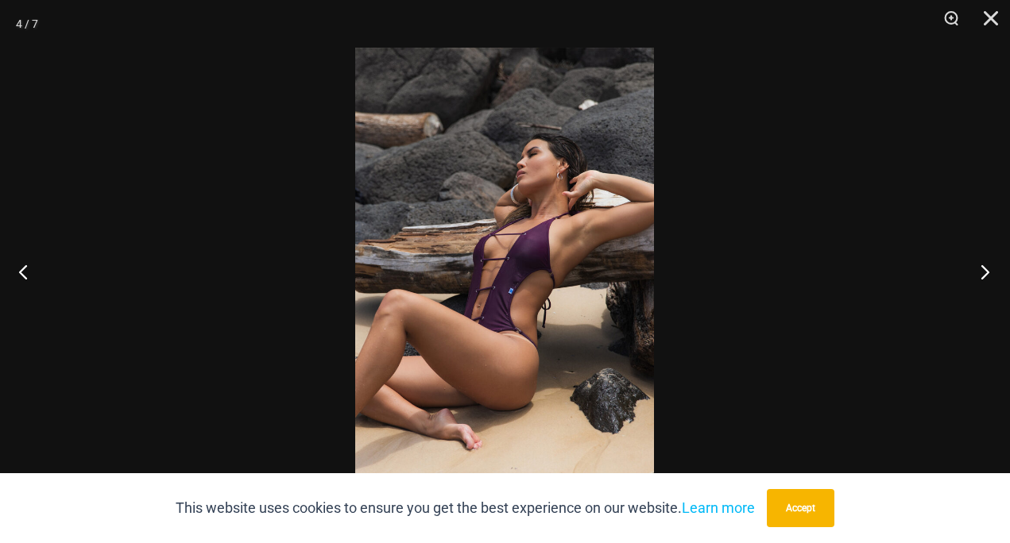
click at [979, 261] on button "Next" at bounding box center [980, 271] width 60 height 79
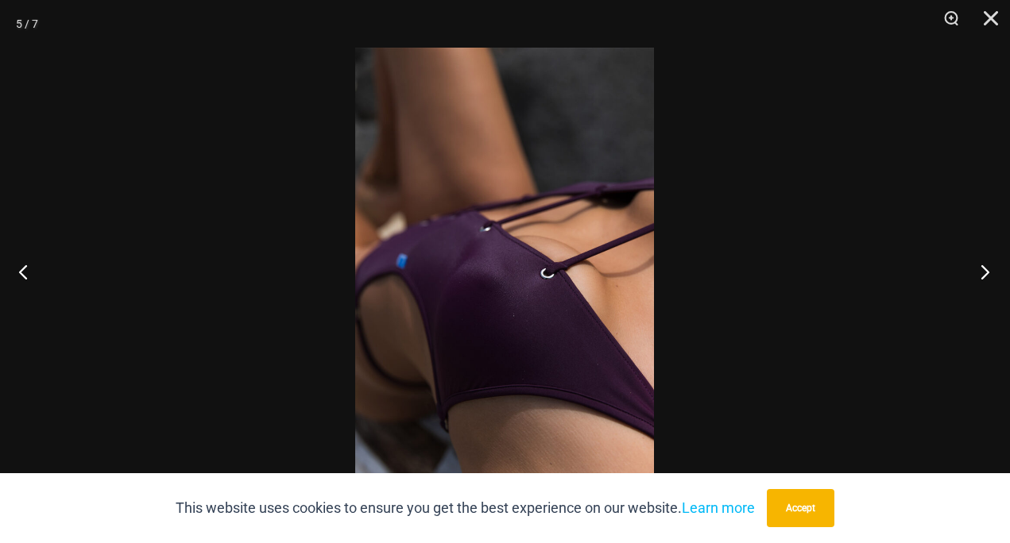
click at [980, 261] on button "Next" at bounding box center [980, 271] width 60 height 79
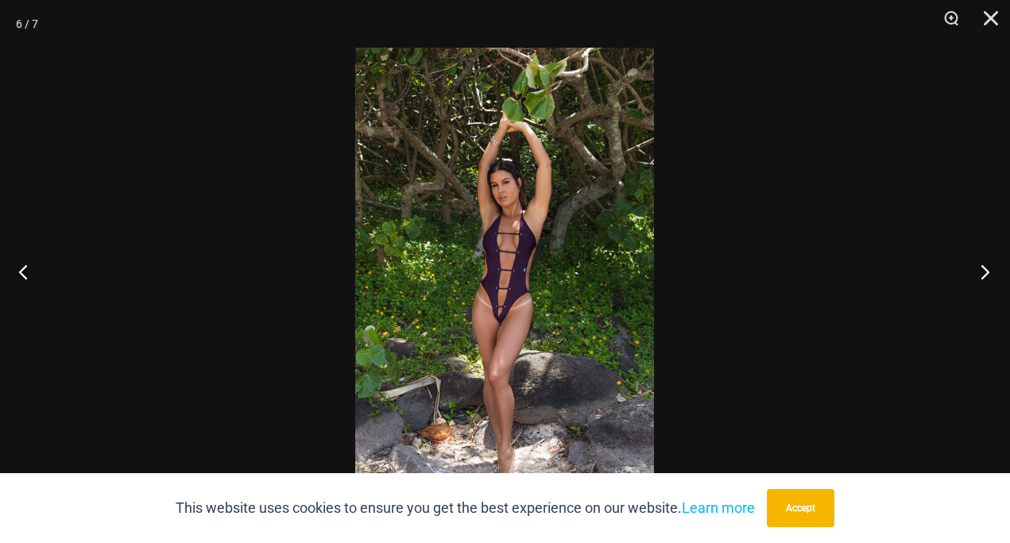
click at [980, 261] on button "Next" at bounding box center [980, 271] width 60 height 79
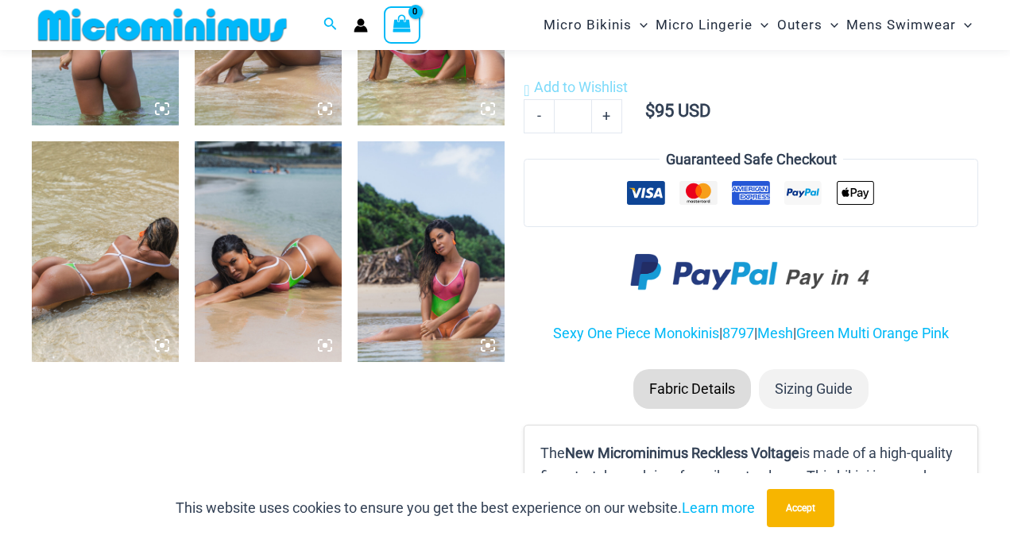
scroll to position [1013, 0]
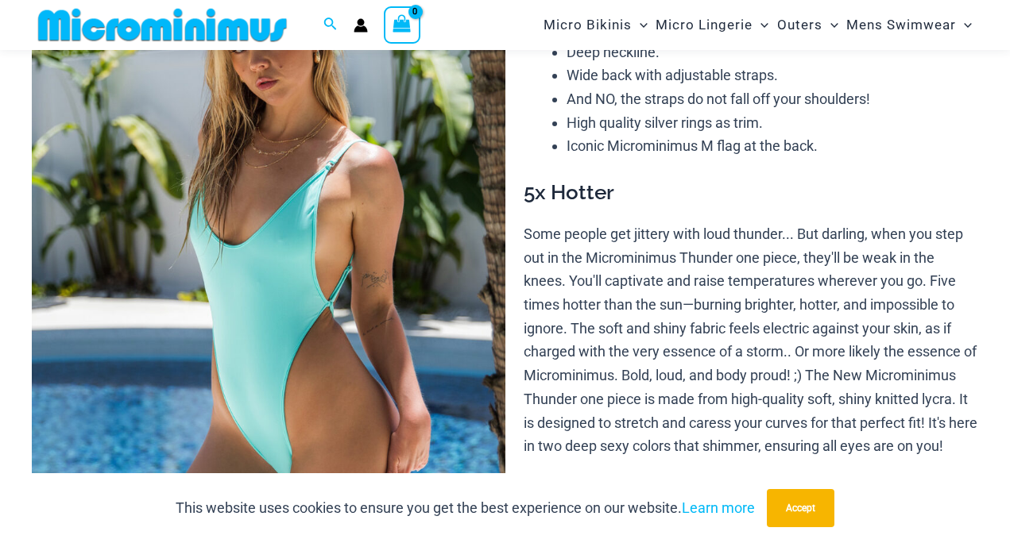
scroll to position [191, 0]
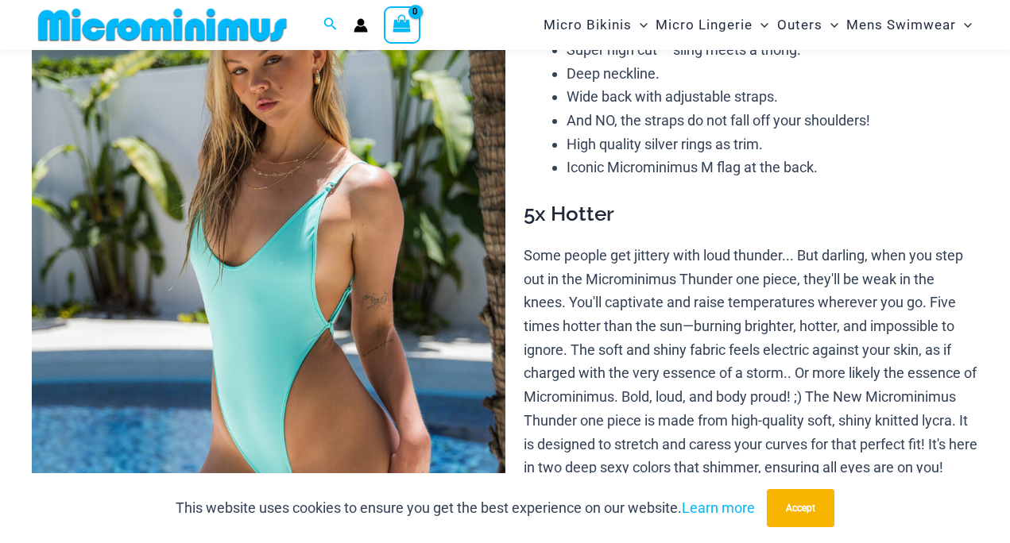
click at [391, 334] on img at bounding box center [268, 308] width 473 height 709
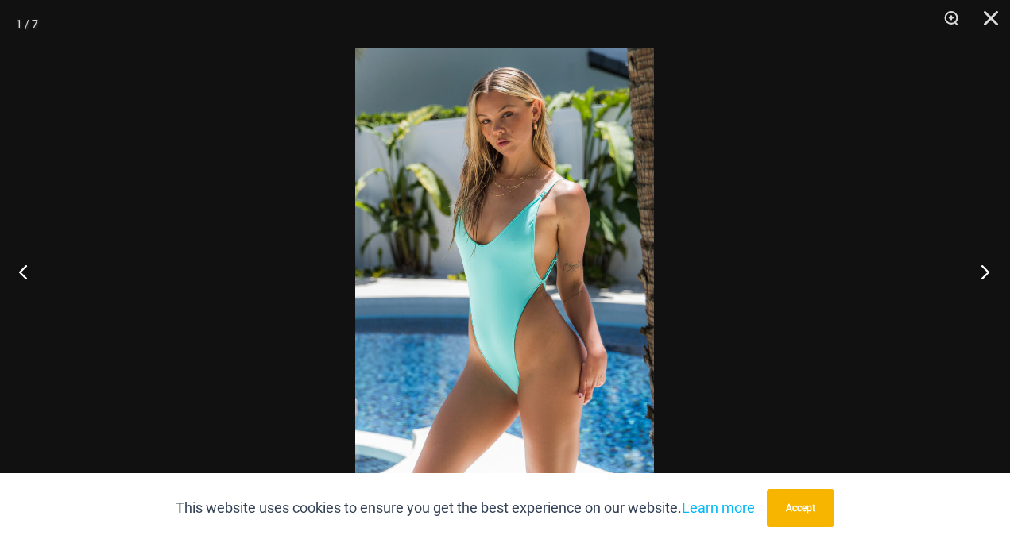
click at [978, 277] on button "Next" at bounding box center [980, 271] width 60 height 79
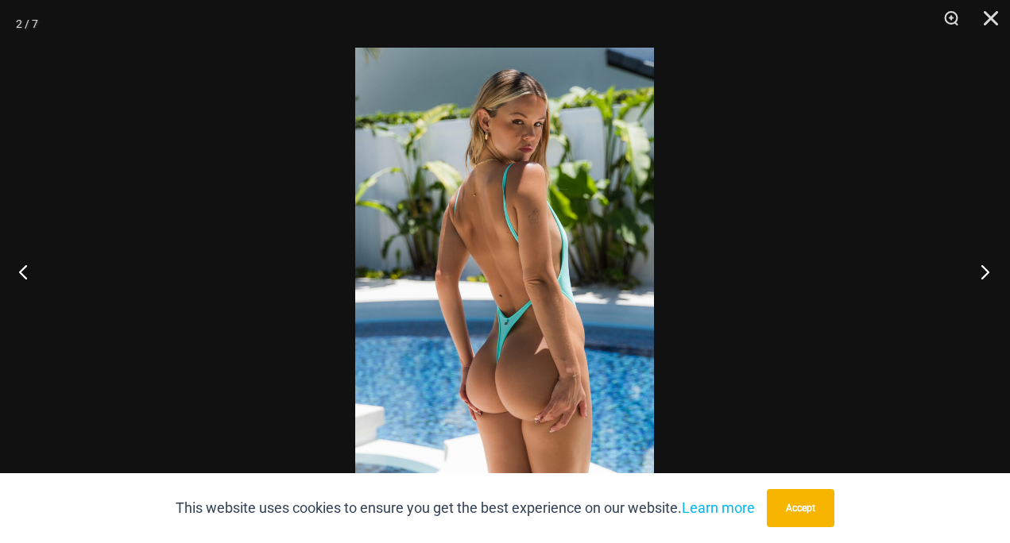
click at [978, 277] on button "Next" at bounding box center [980, 271] width 60 height 79
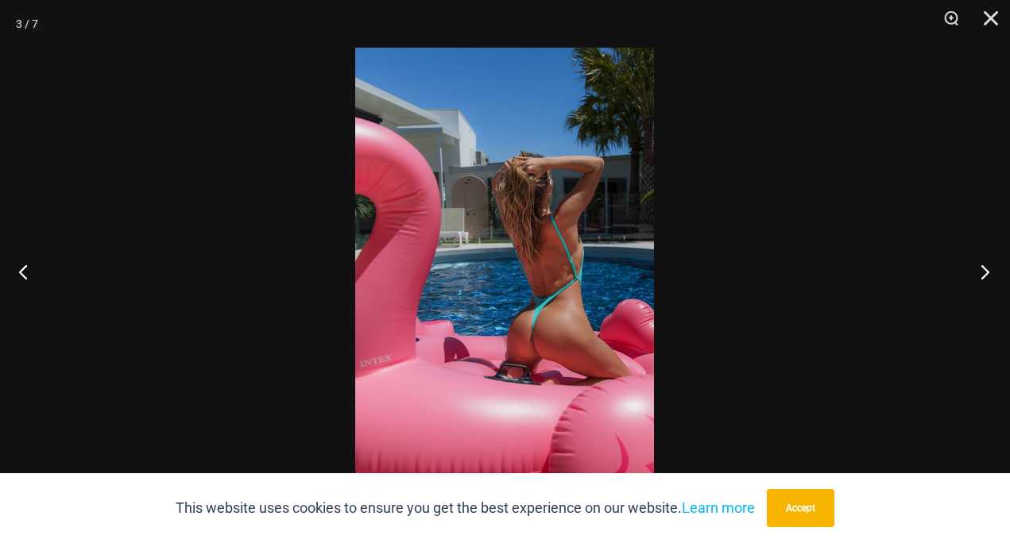
click at [978, 277] on button "Next" at bounding box center [980, 271] width 60 height 79
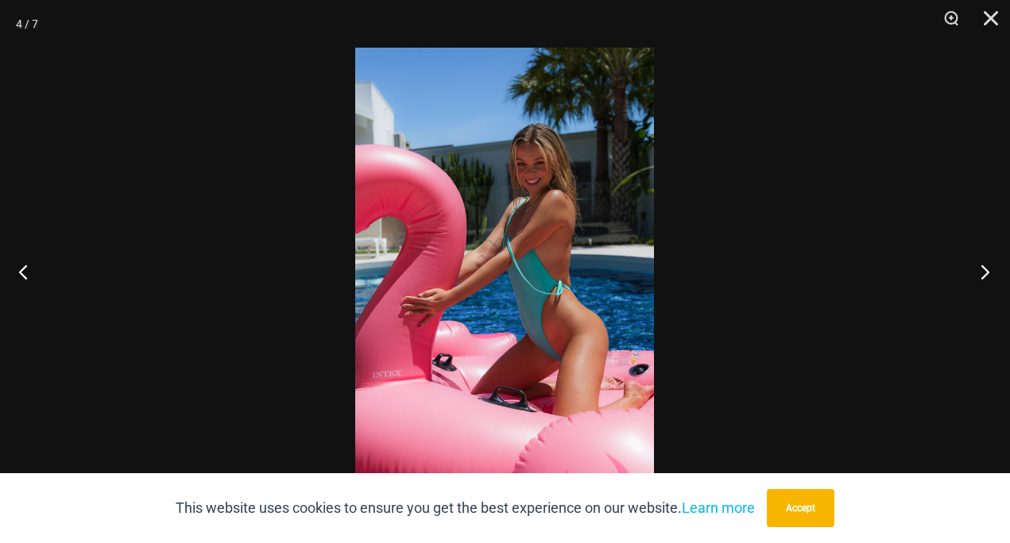
click at [978, 277] on button "Next" at bounding box center [980, 271] width 60 height 79
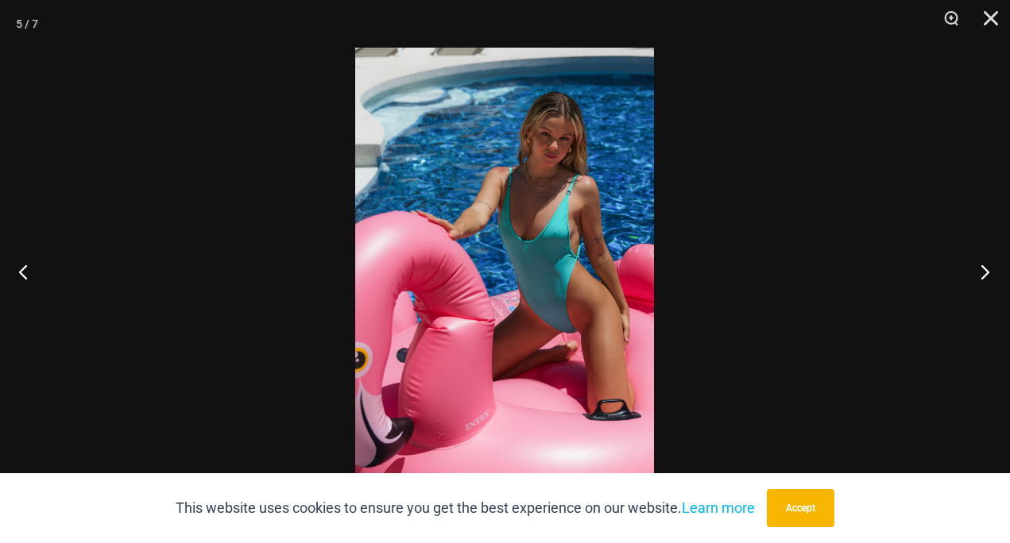
click at [978, 277] on button "Next" at bounding box center [980, 271] width 60 height 79
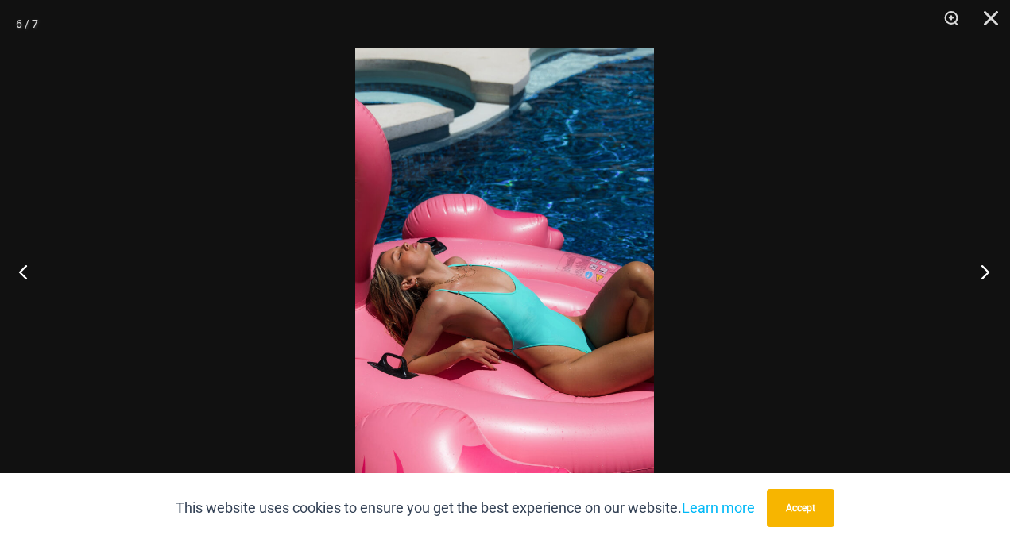
click at [979, 277] on button "Next" at bounding box center [980, 271] width 60 height 79
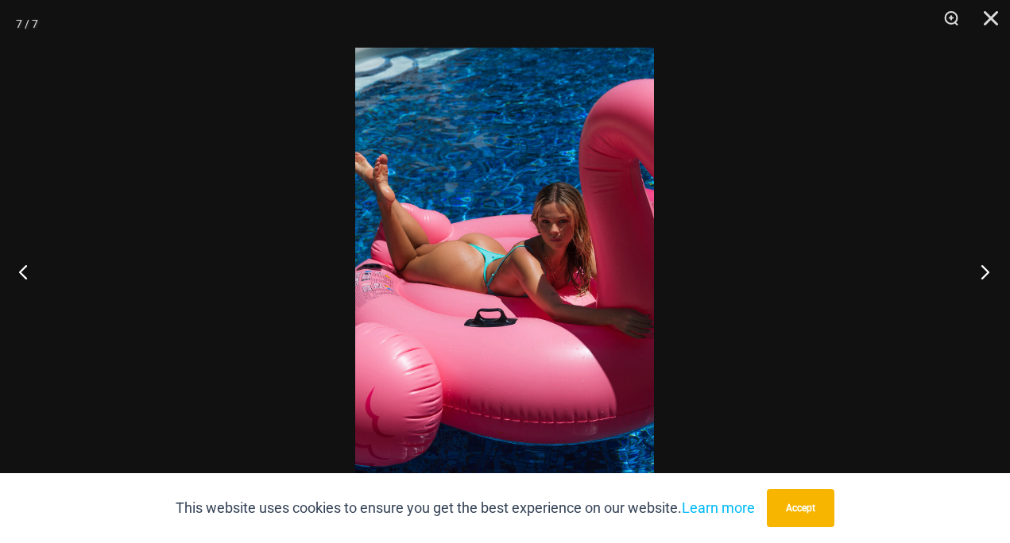
click at [979, 277] on button "Next" at bounding box center [980, 271] width 60 height 79
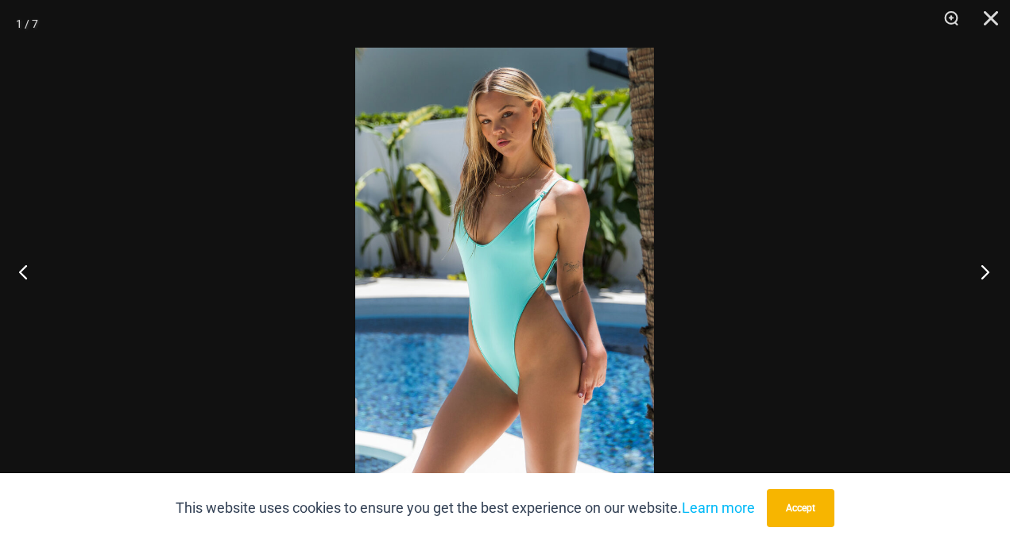
click at [979, 277] on button "Next" at bounding box center [980, 271] width 60 height 79
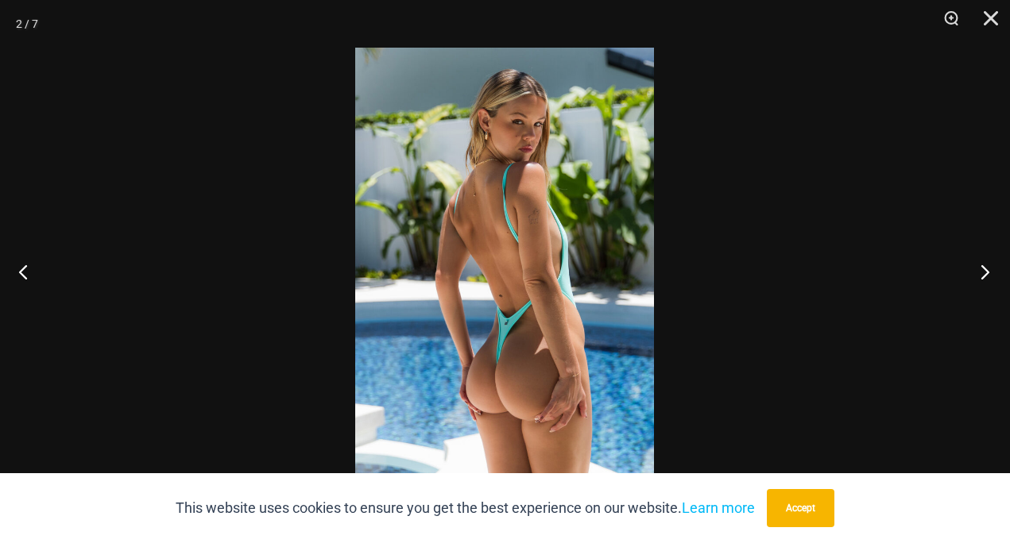
click at [979, 277] on button "Next" at bounding box center [980, 271] width 60 height 79
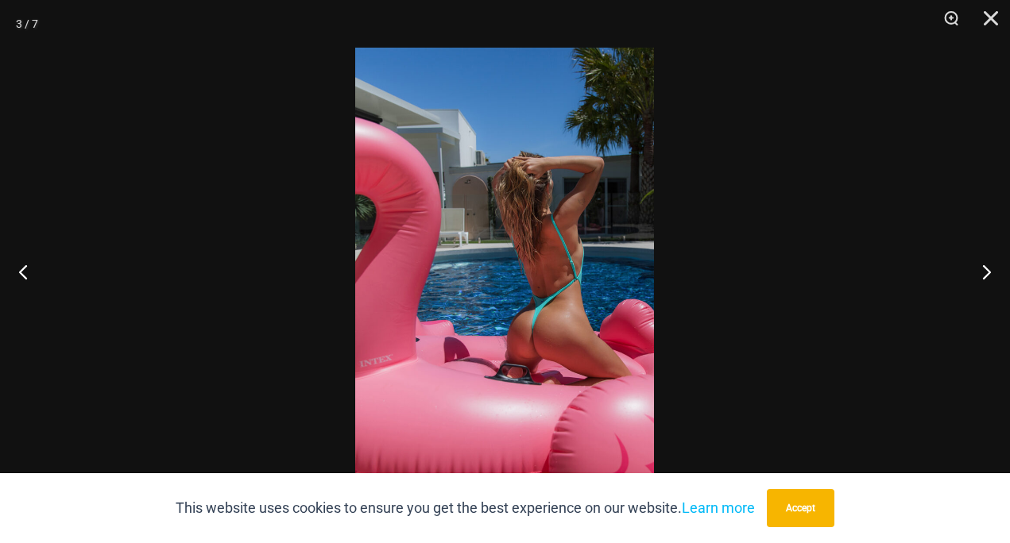
click at [863, 183] on div at bounding box center [505, 271] width 1010 height 543
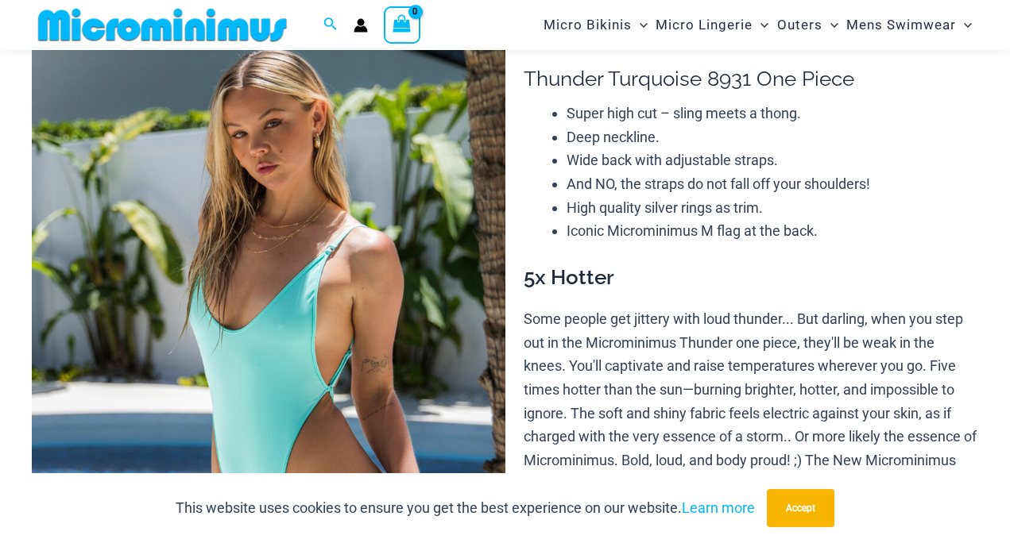
scroll to position [45, 0]
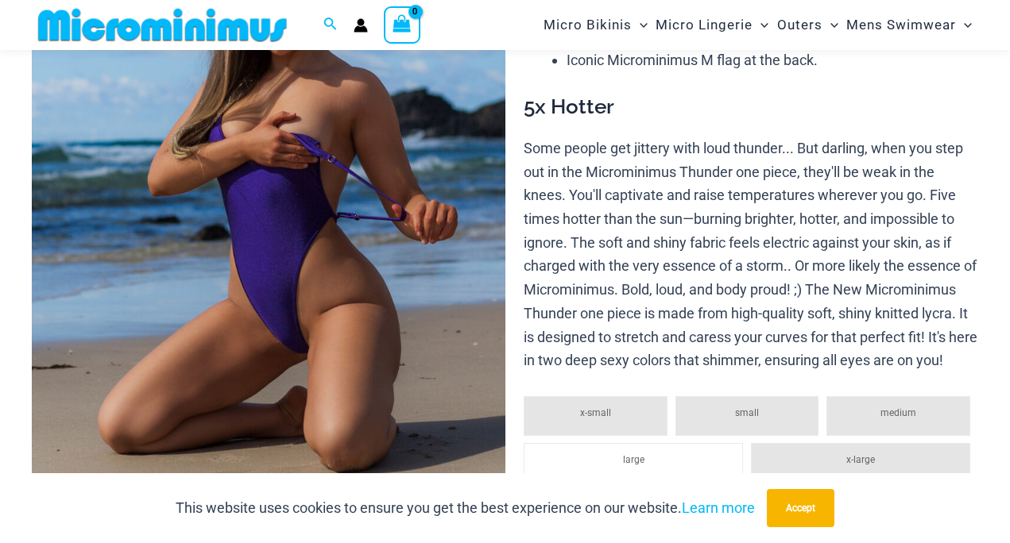
scroll to position [309, 0]
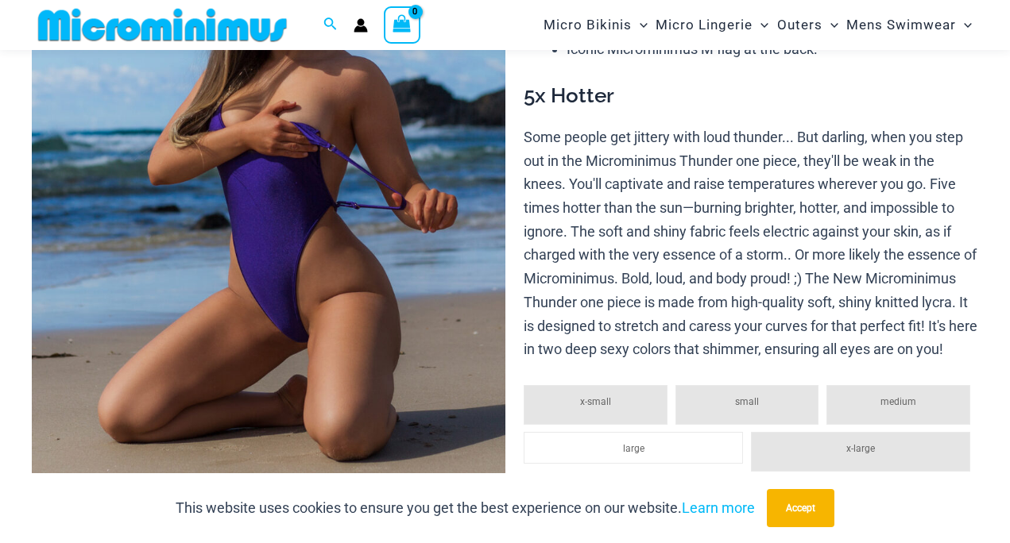
click at [415, 211] on img at bounding box center [268, 190] width 473 height 709
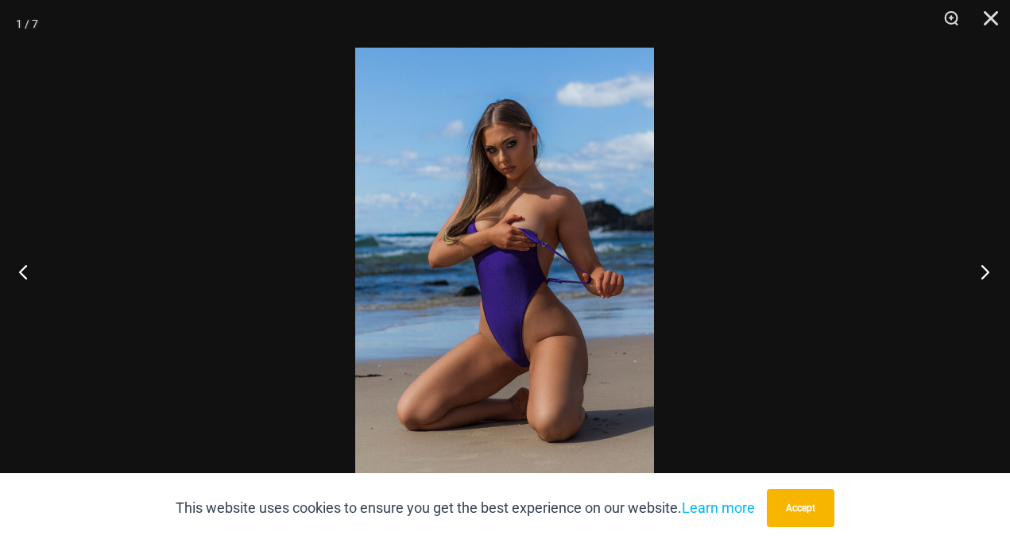
click at [985, 274] on button "Next" at bounding box center [980, 271] width 60 height 79
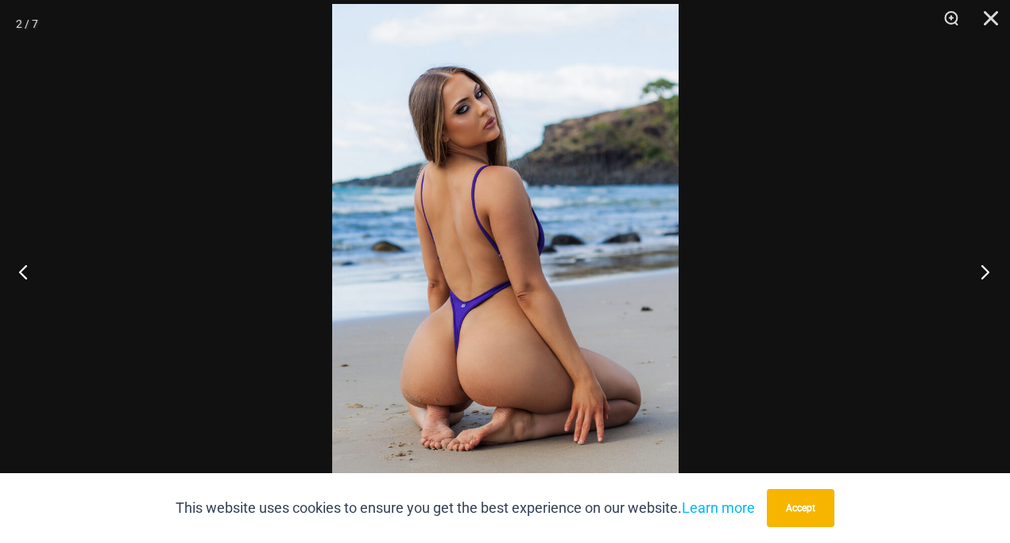
click at [983, 272] on button "Next" at bounding box center [980, 271] width 60 height 79
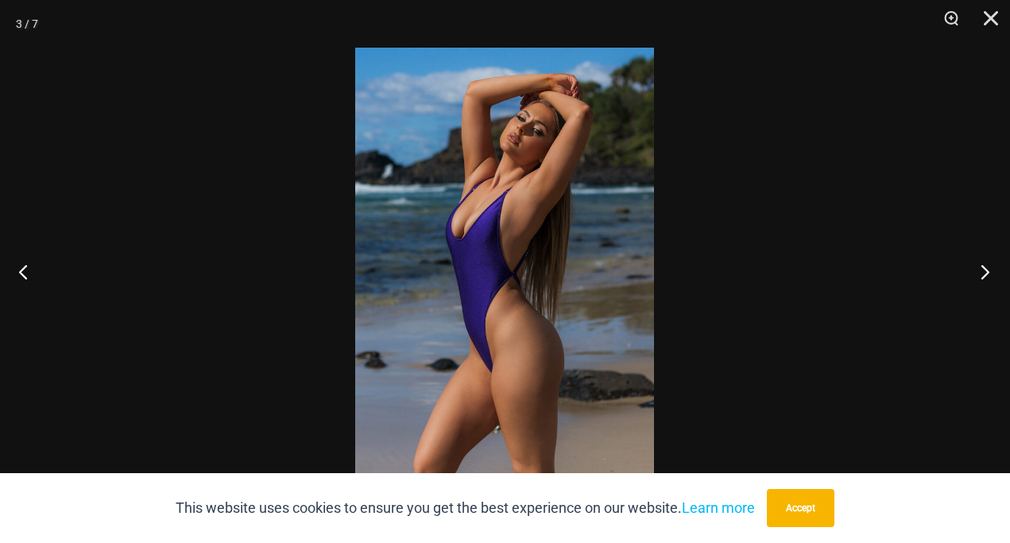
click at [984, 272] on button "Next" at bounding box center [980, 271] width 60 height 79
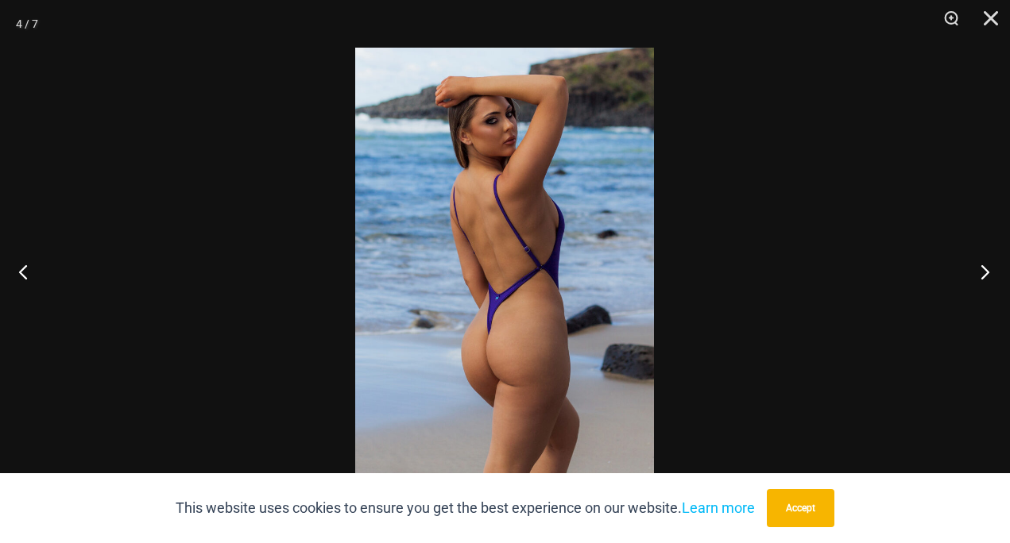
click at [984, 272] on button "Next" at bounding box center [980, 271] width 60 height 79
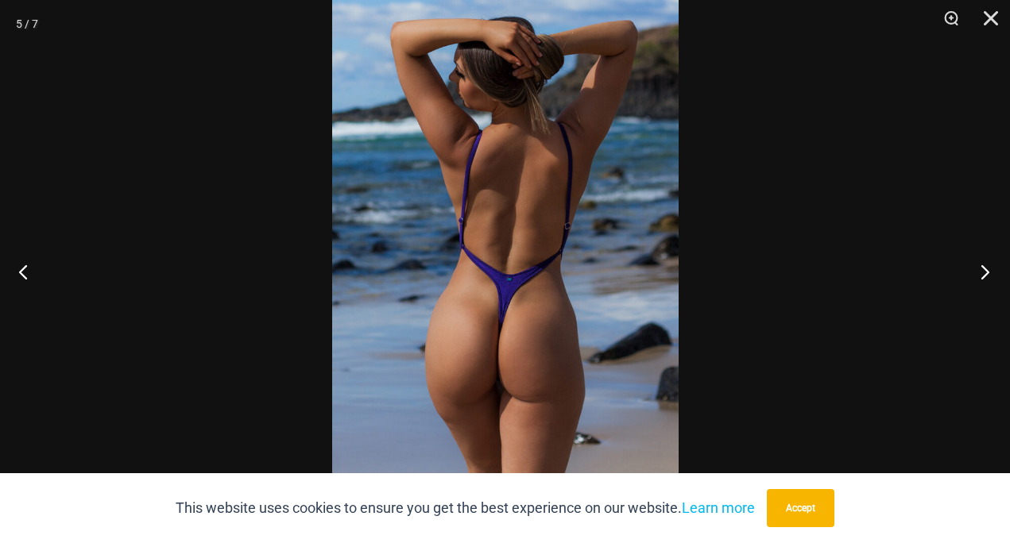
click at [985, 267] on button "Next" at bounding box center [980, 271] width 60 height 79
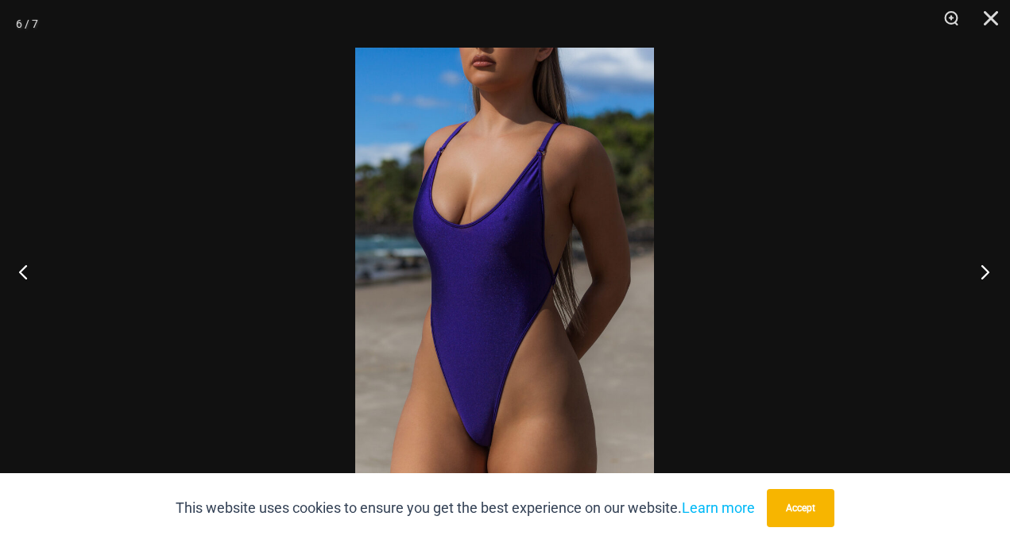
click at [985, 268] on button "Next" at bounding box center [980, 271] width 60 height 79
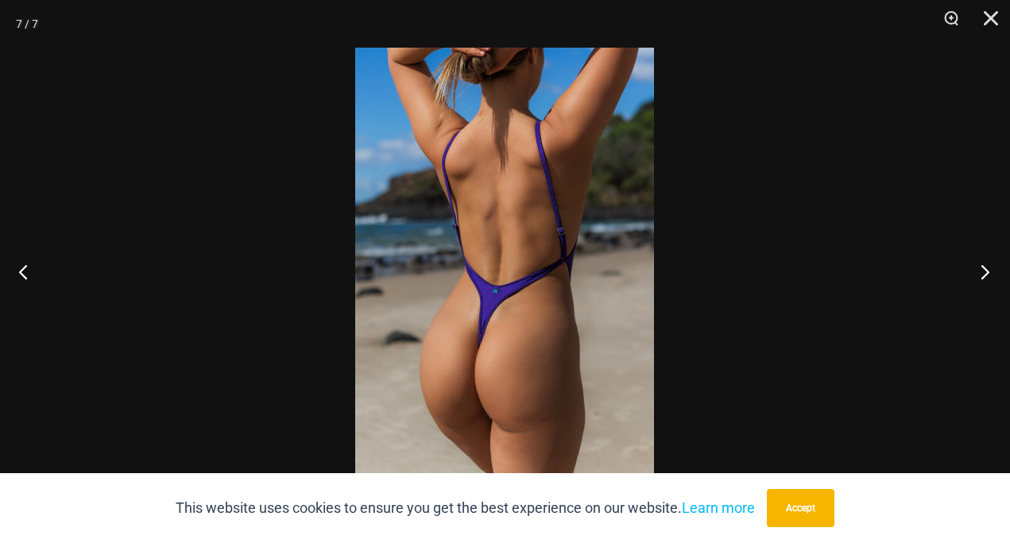
click at [985, 268] on button "Next" at bounding box center [980, 271] width 60 height 79
